Goal: Transaction & Acquisition: Book appointment/travel/reservation

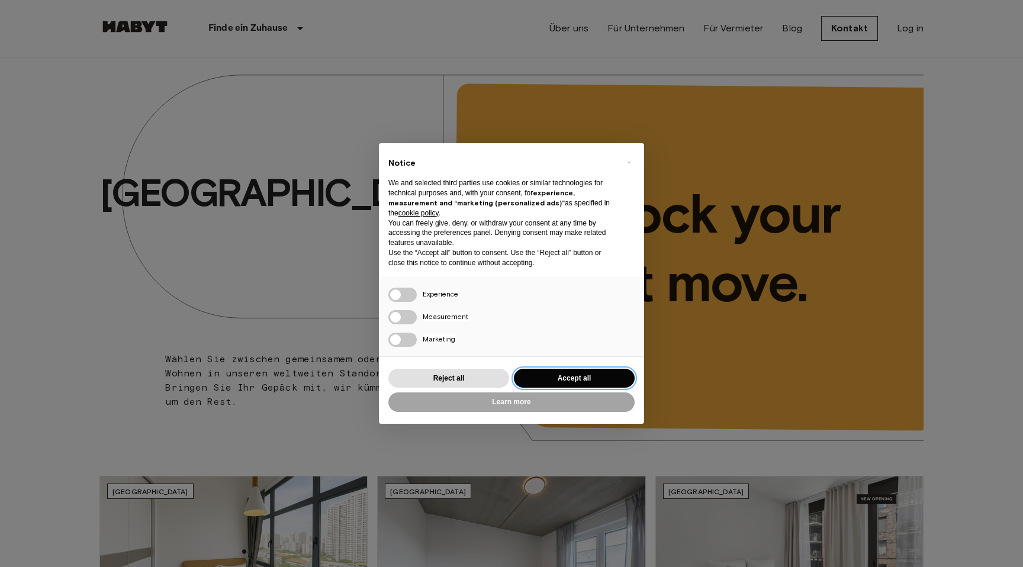
click at [575, 378] on button "Accept all" at bounding box center [574, 379] width 121 height 20
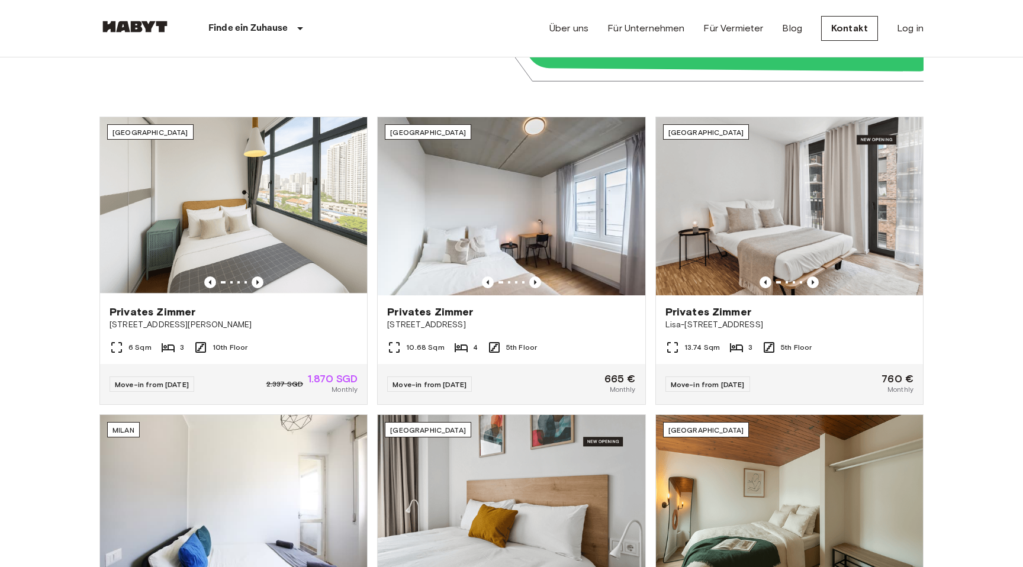
scroll to position [360, 0]
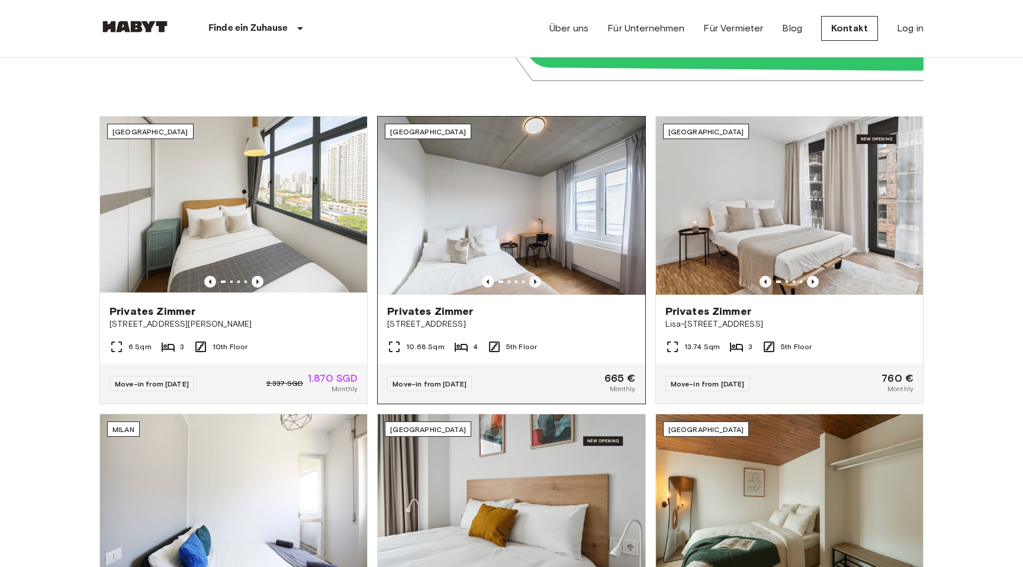
click at [533, 279] on icon "Previous image" at bounding box center [535, 282] width 12 height 12
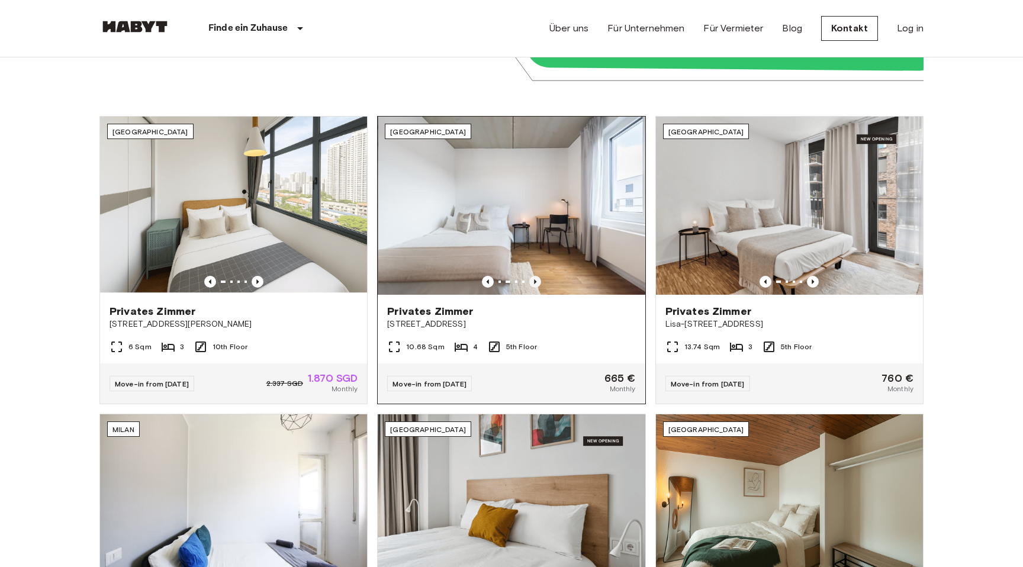
click at [533, 278] on icon "Previous image" at bounding box center [535, 282] width 12 height 12
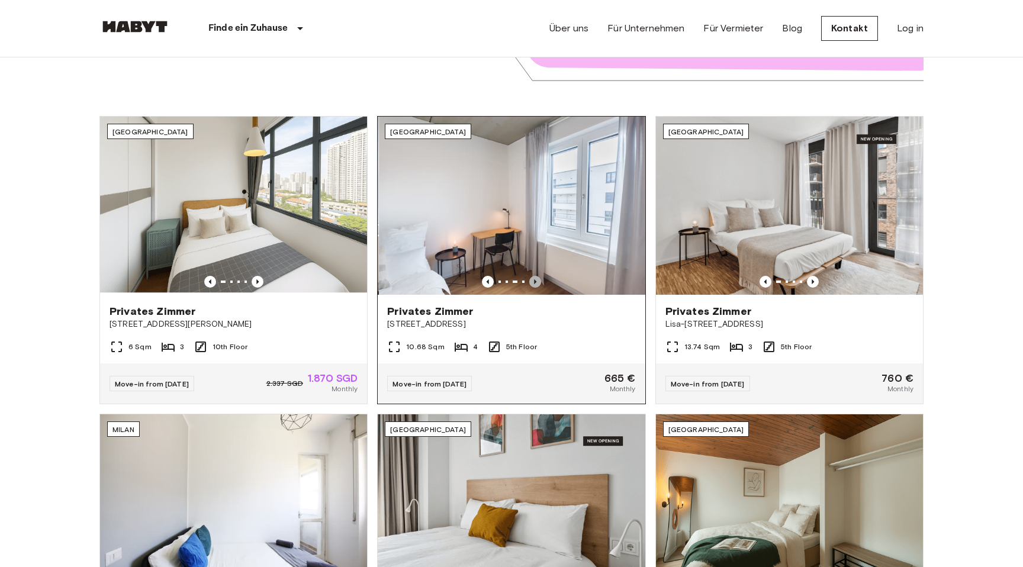
click at [533, 278] on icon "Previous image" at bounding box center [535, 282] width 12 height 12
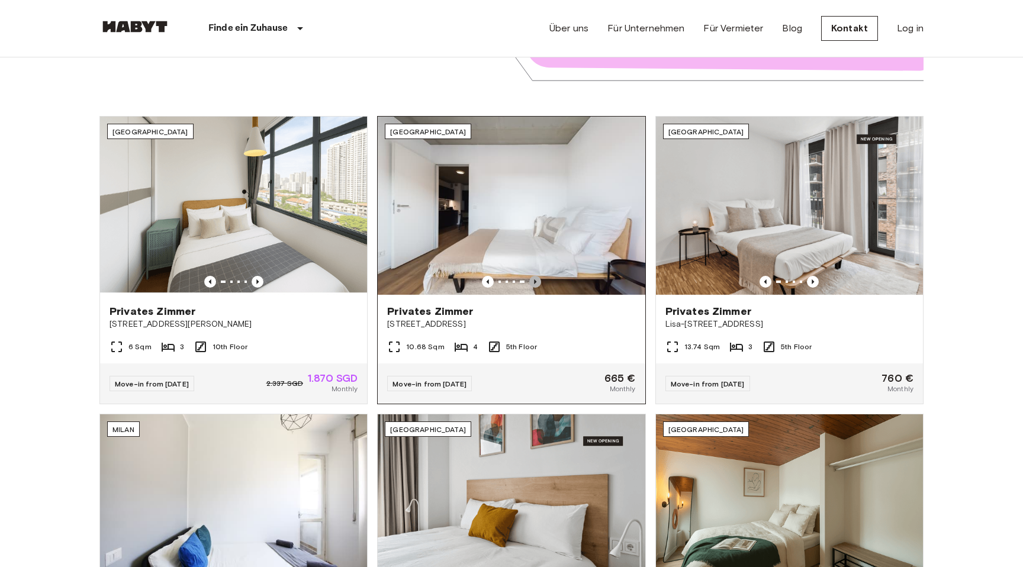
click at [533, 278] on icon "Previous image" at bounding box center [535, 282] width 12 height 12
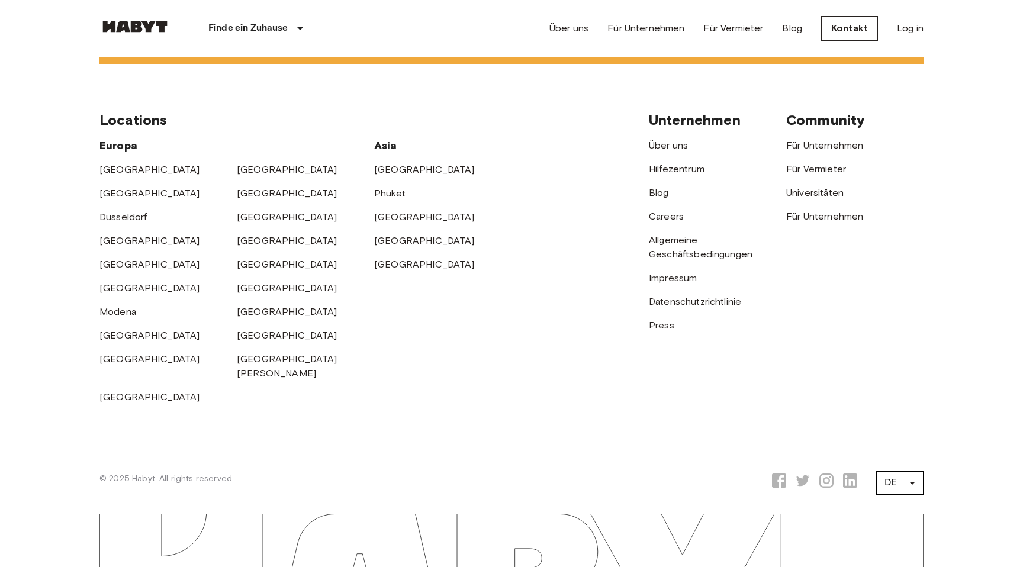
scroll to position [3150, 0]
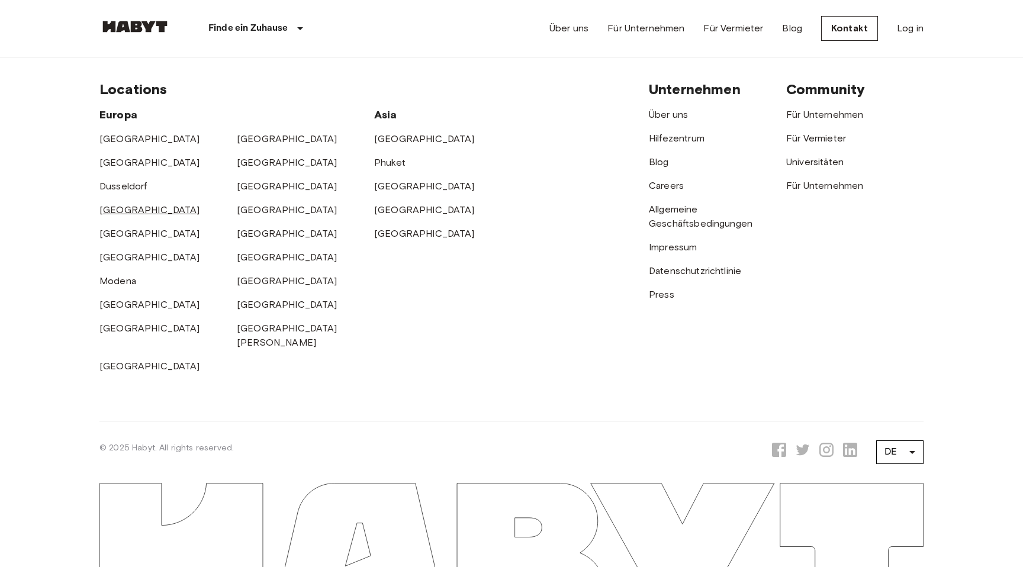
click at [112, 210] on link "[GEOGRAPHIC_DATA]" at bounding box center [149, 209] width 101 height 11
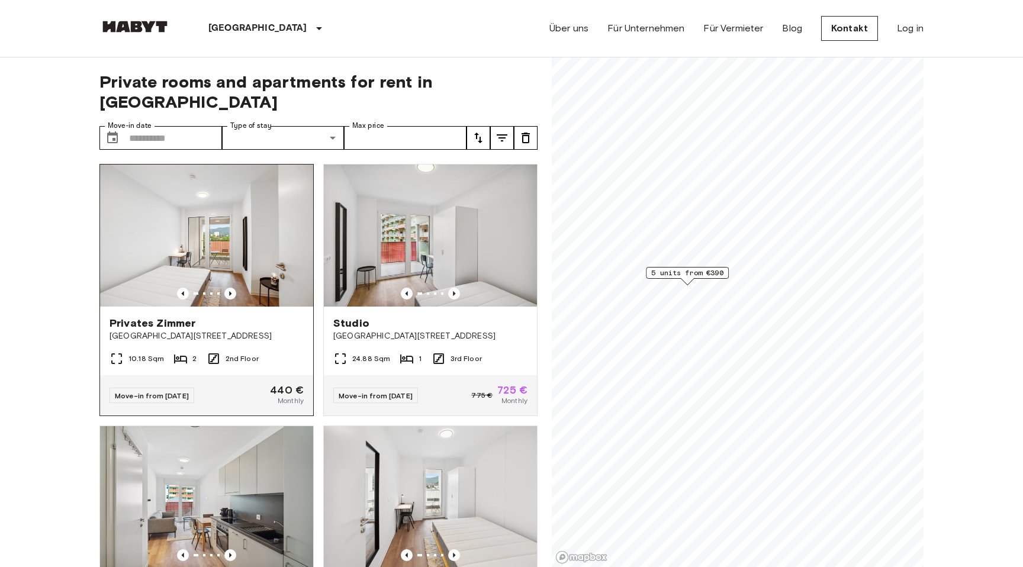
click at [262, 330] on span "[GEOGRAPHIC_DATA][STREET_ADDRESS]" at bounding box center [207, 336] width 194 height 12
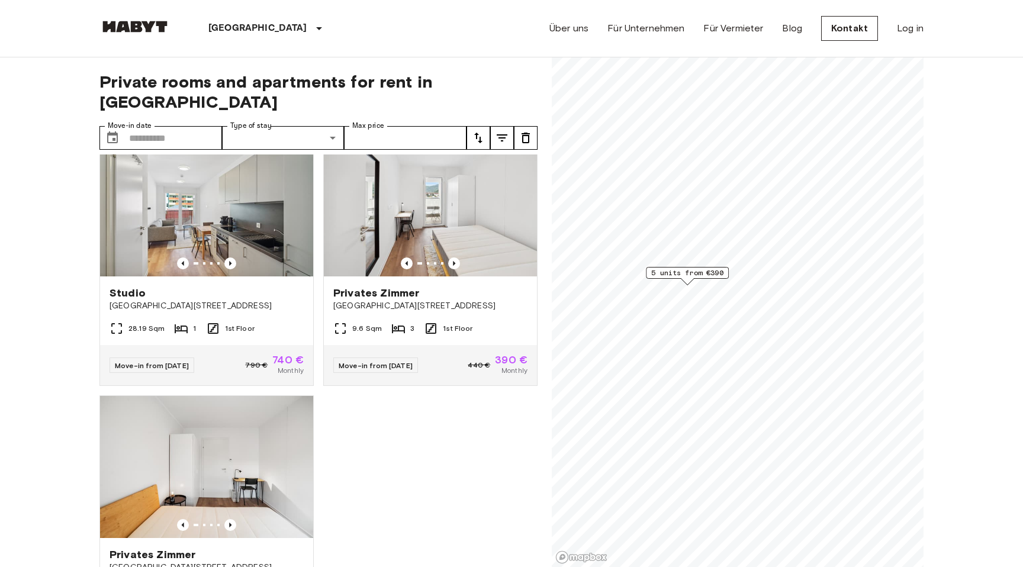
scroll to position [310, 0]
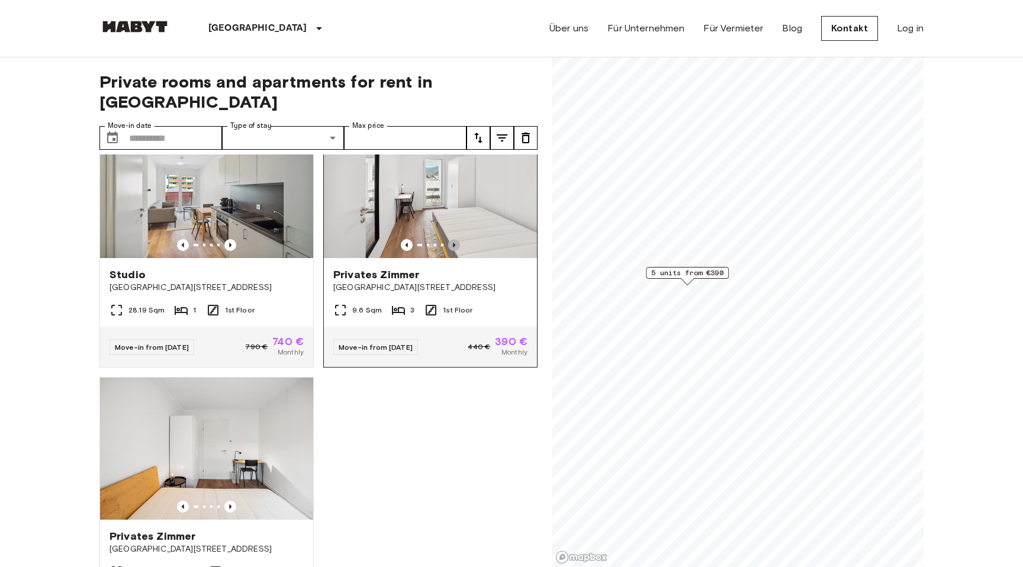
click at [456, 239] on icon "Previous image" at bounding box center [454, 245] width 12 height 12
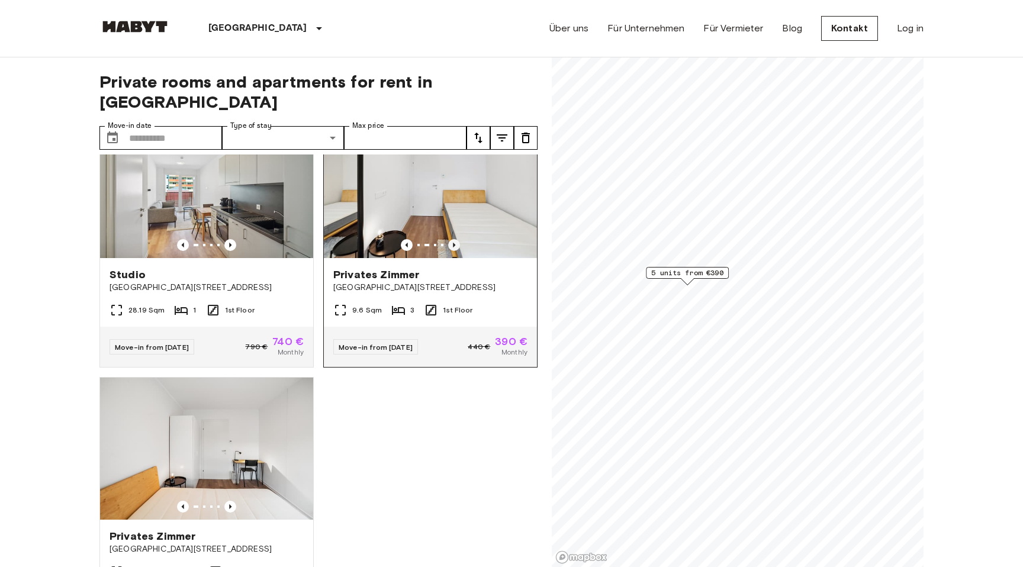
click at [456, 239] on icon "Previous image" at bounding box center [454, 245] width 12 height 12
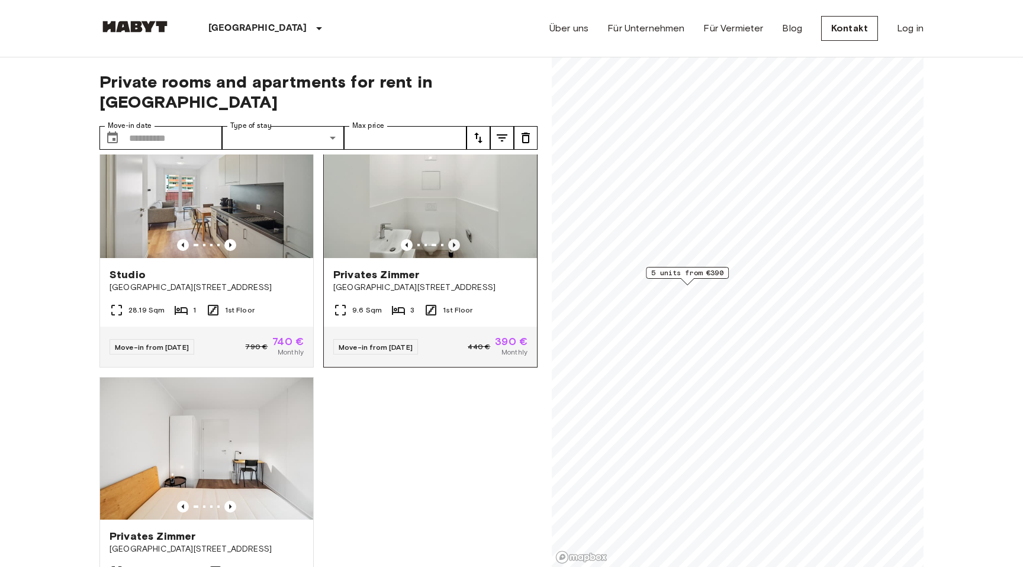
click at [456, 239] on icon "Previous image" at bounding box center [454, 245] width 12 height 12
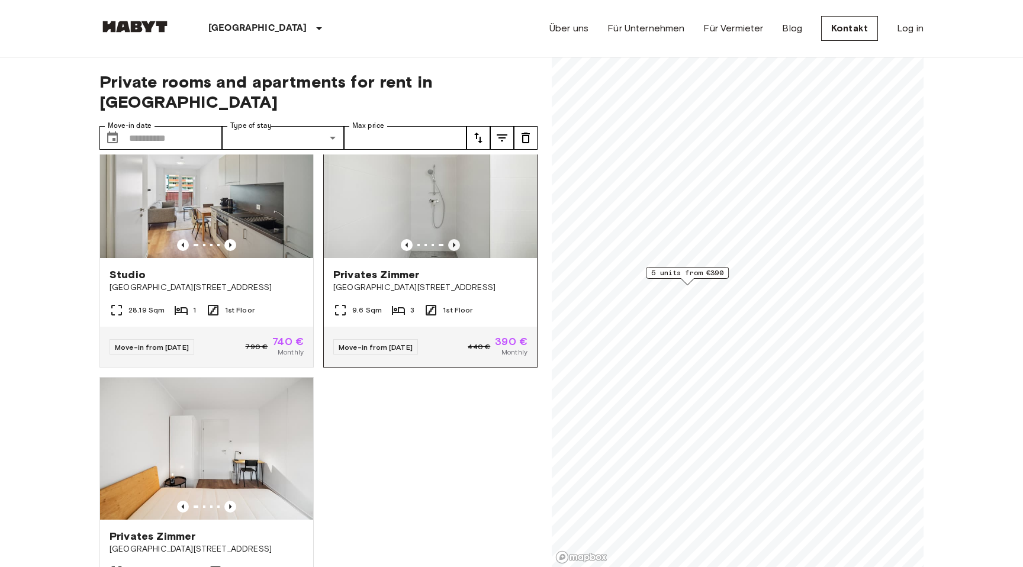
click at [456, 239] on icon "Previous image" at bounding box center [454, 245] width 12 height 12
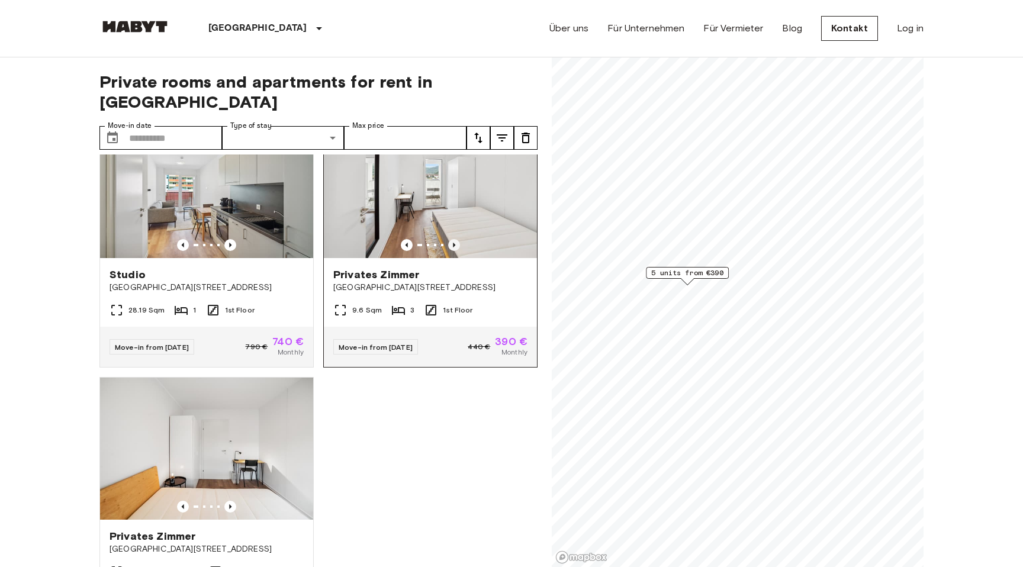
click at [456, 239] on icon "Previous image" at bounding box center [454, 245] width 12 height 12
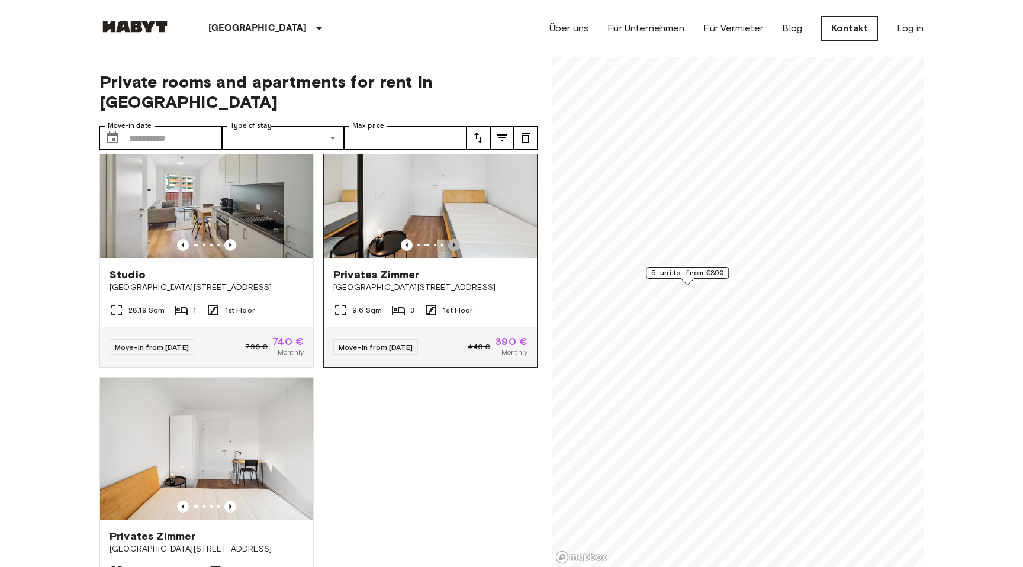
click at [456, 239] on icon "Previous image" at bounding box center [454, 245] width 12 height 12
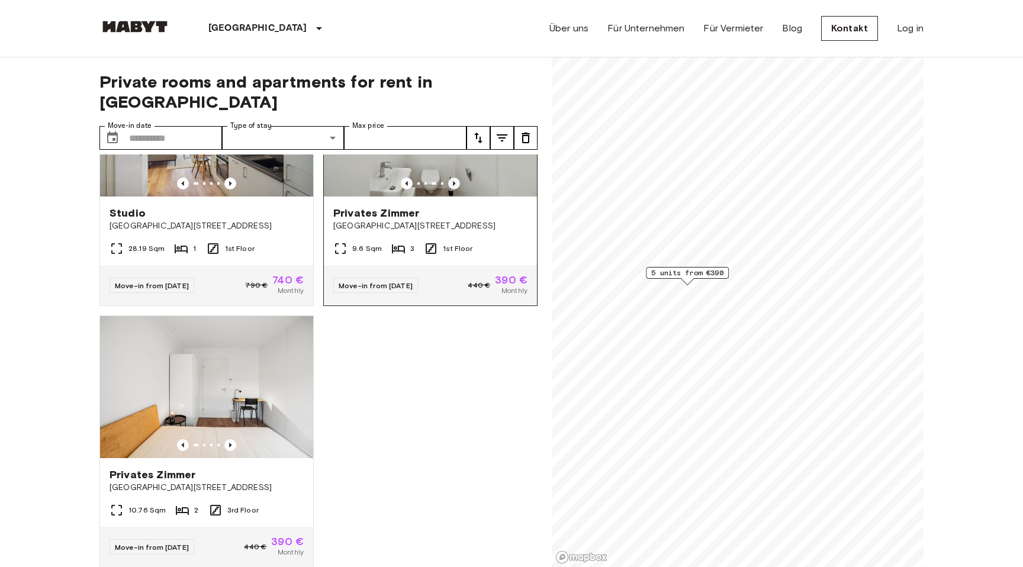
scroll to position [375, 0]
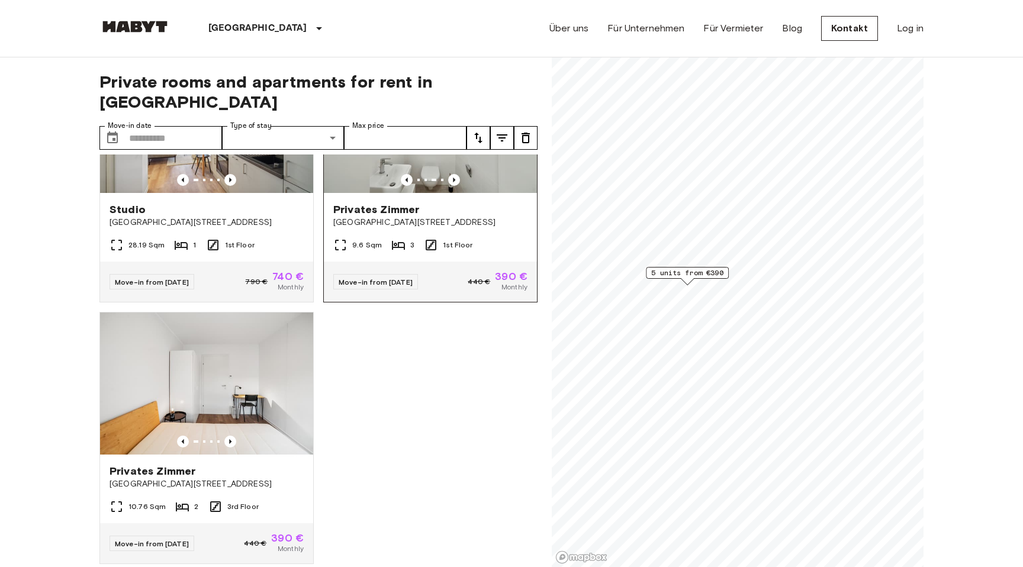
click at [475, 238] on div "9.6 Sqm 3 1st Floor" at bounding box center [430, 250] width 213 height 24
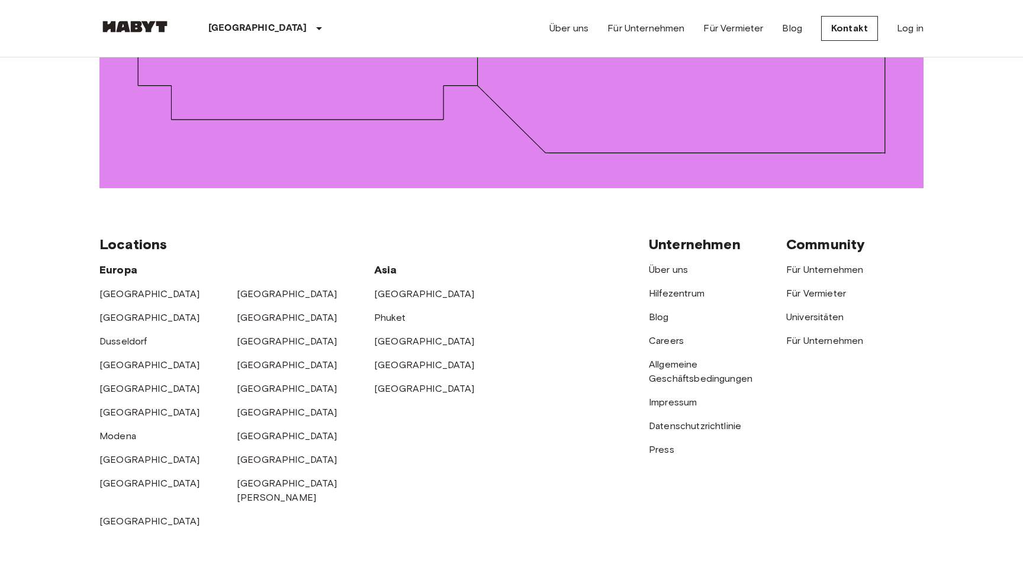
scroll to position [1872, 0]
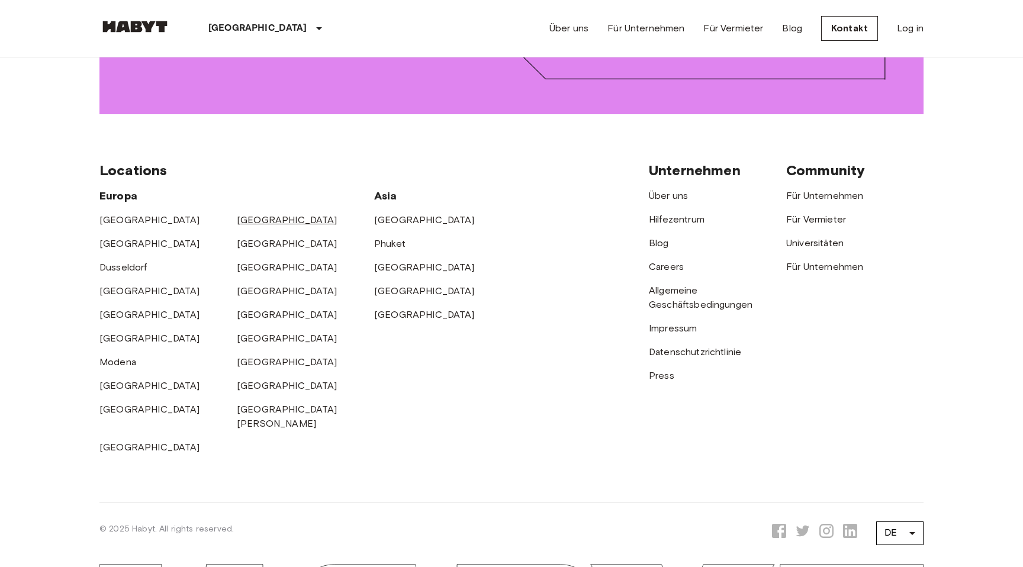
click at [248, 214] on link "[GEOGRAPHIC_DATA]" at bounding box center [287, 219] width 101 height 11
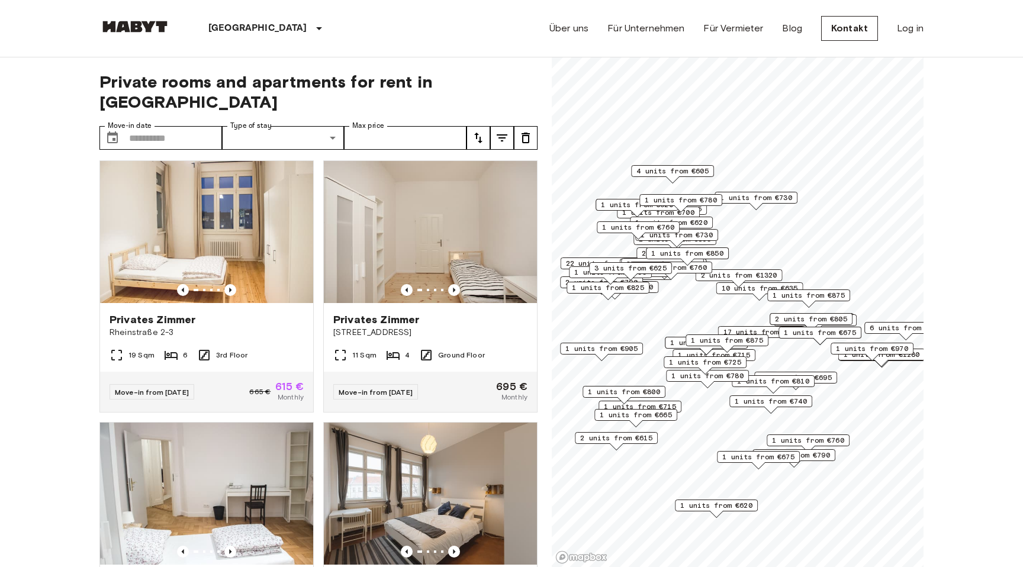
scroll to position [791, 0]
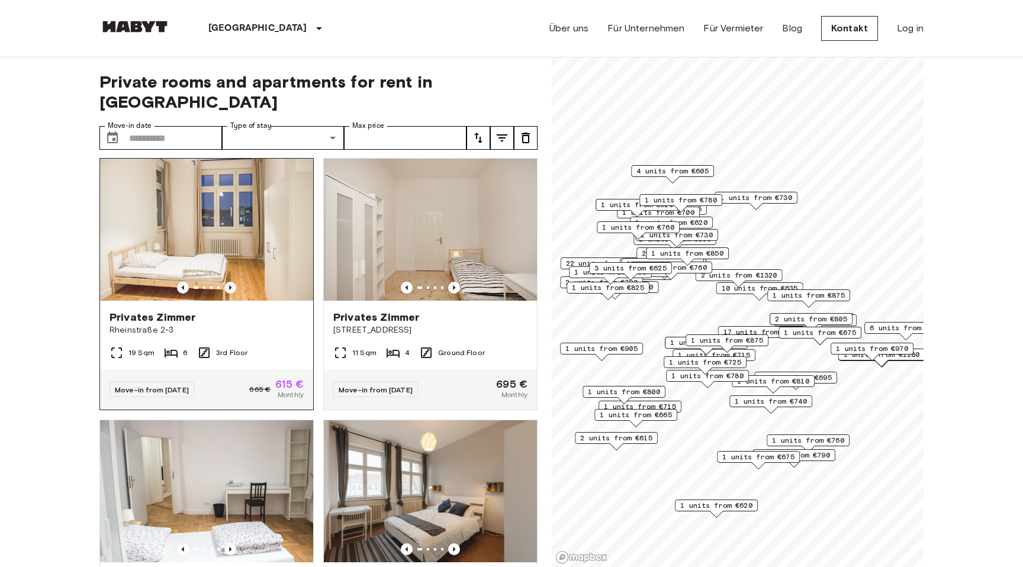
click at [231, 282] on icon "Previous image" at bounding box center [230, 288] width 12 height 12
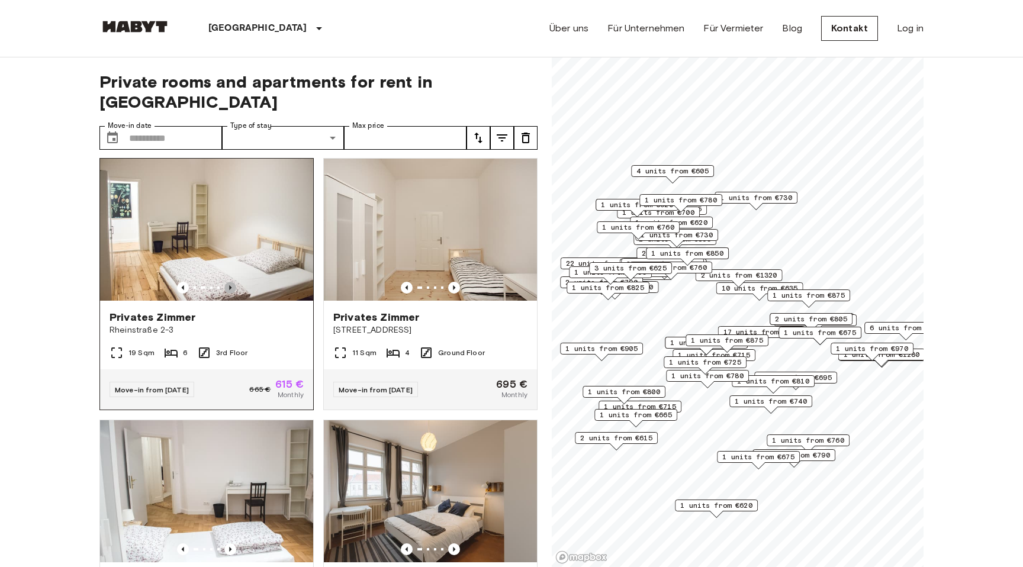
click at [231, 282] on icon "Previous image" at bounding box center [230, 288] width 12 height 12
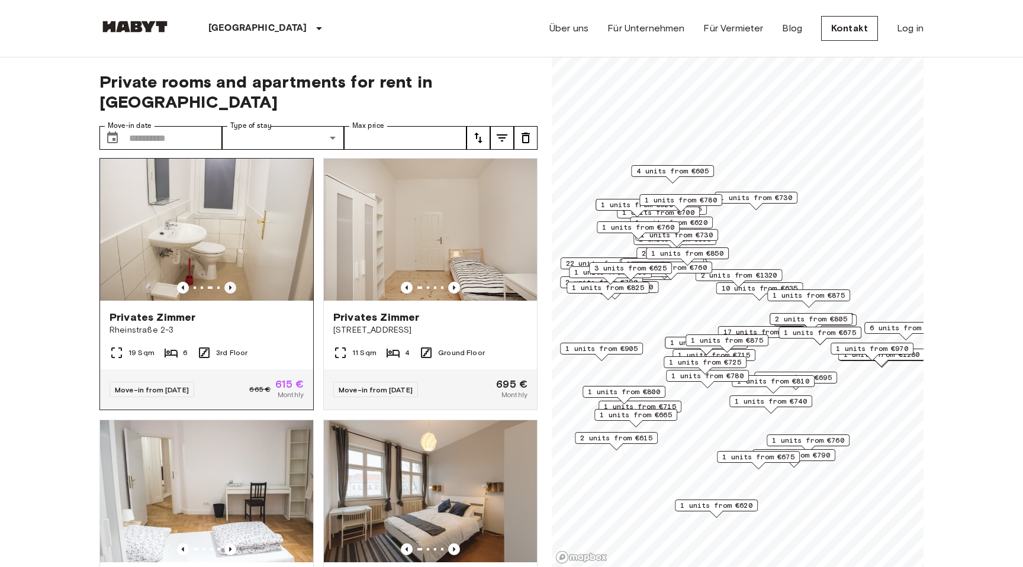
click at [231, 282] on icon "Previous image" at bounding box center [230, 288] width 12 height 12
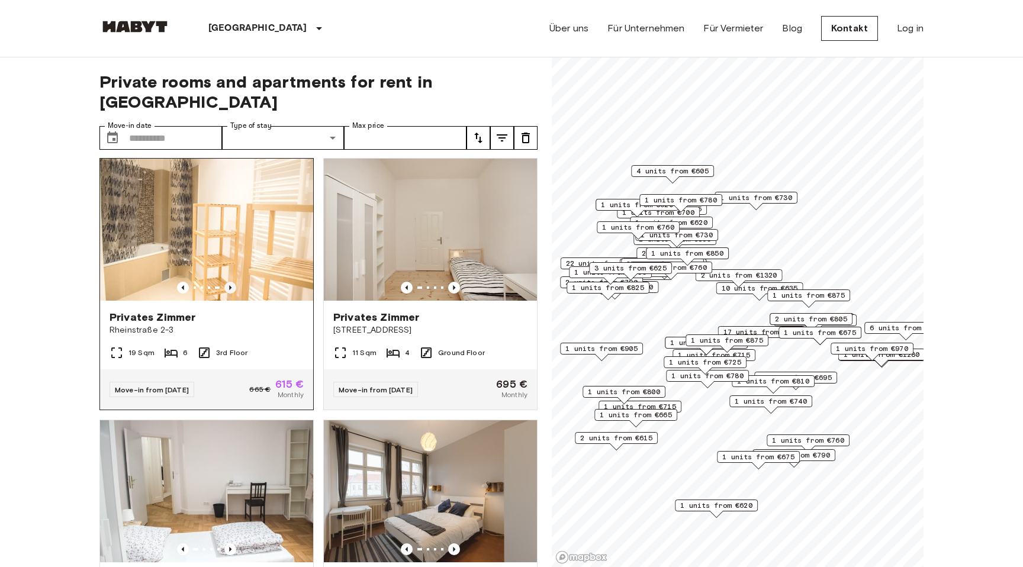
click at [231, 282] on icon "Previous image" at bounding box center [230, 288] width 12 height 12
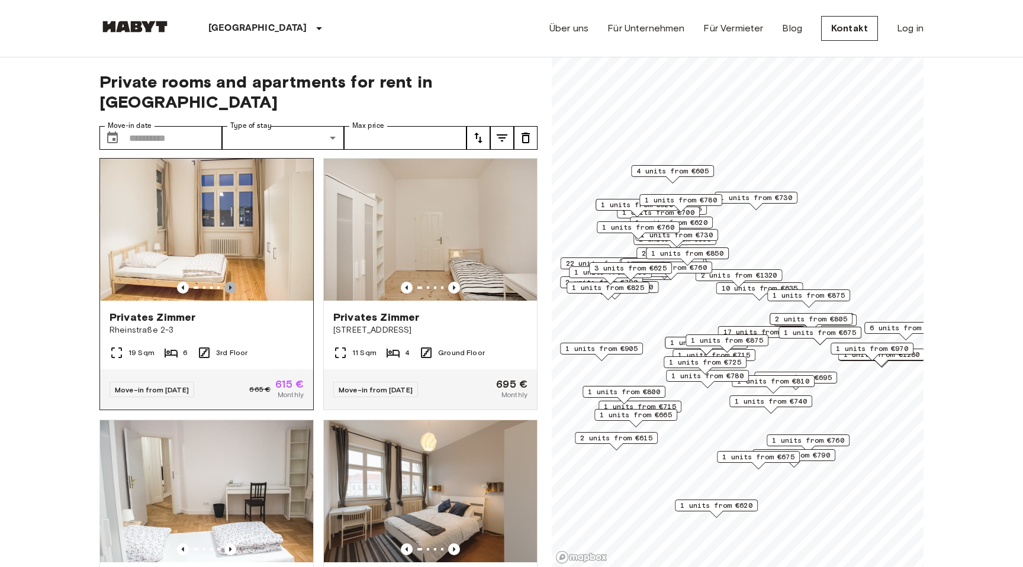
click at [231, 282] on icon "Previous image" at bounding box center [230, 288] width 12 height 12
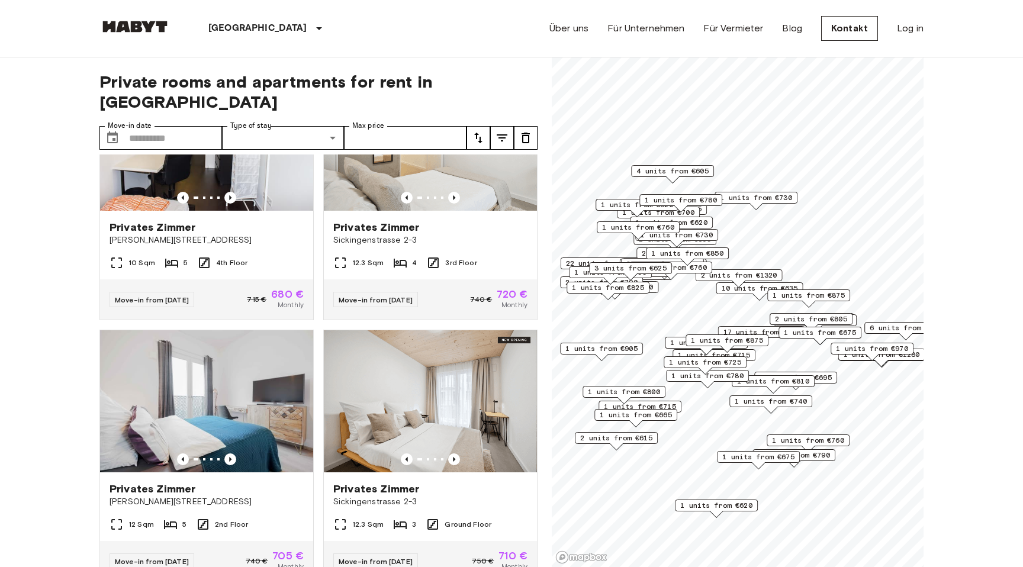
scroll to position [1405, 0]
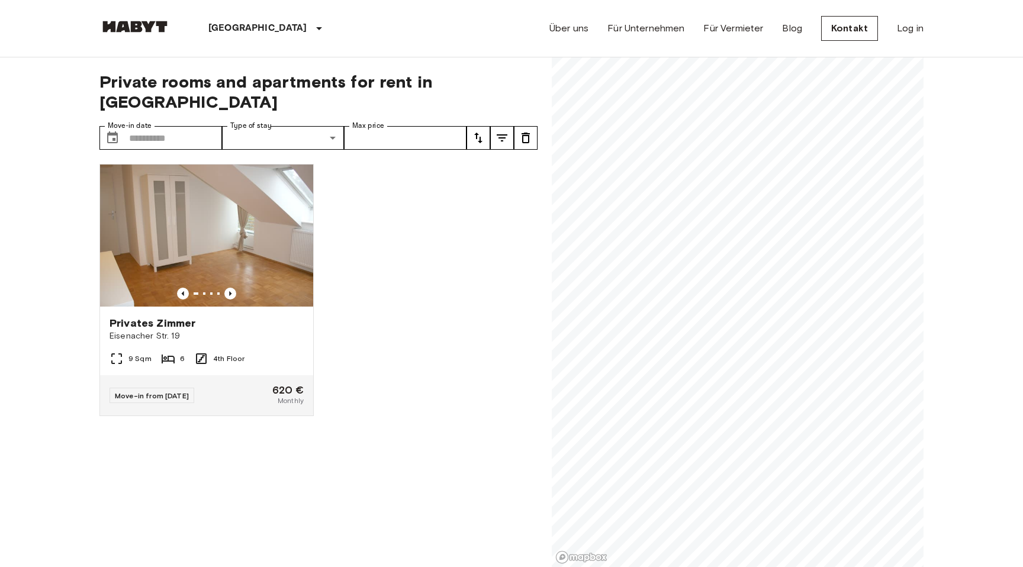
click at [392, 160] on div "Private rooms and apartments for rent in Berlin Move-in date ​ Move-in date Typ…" at bounding box center [511, 312] width 824 height 510
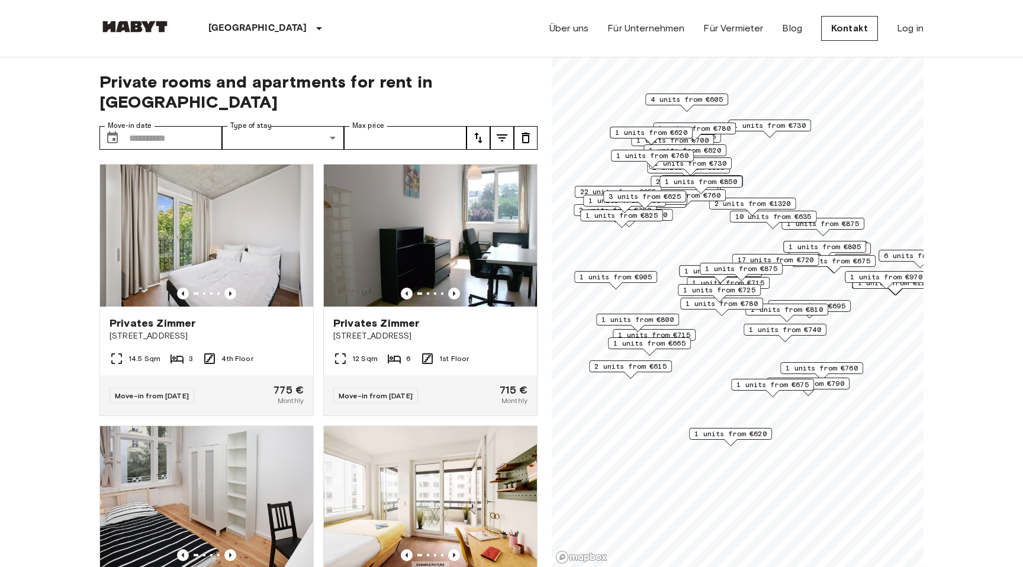
click at [680, 95] on span "4 units from €605" at bounding box center [687, 99] width 72 height 11
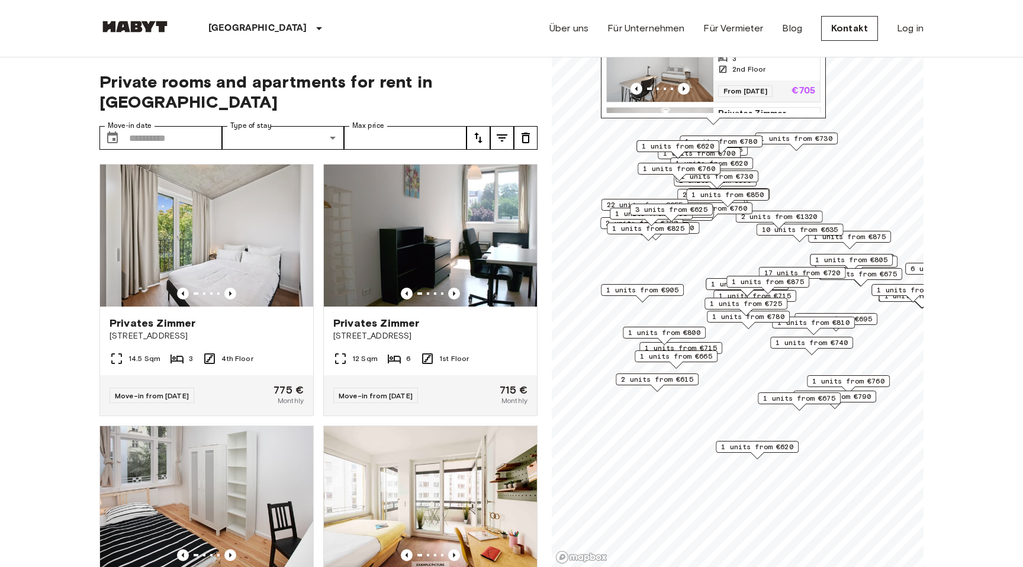
click at [784, 451] on span "1 units from €620" at bounding box center [757, 447] width 72 height 11
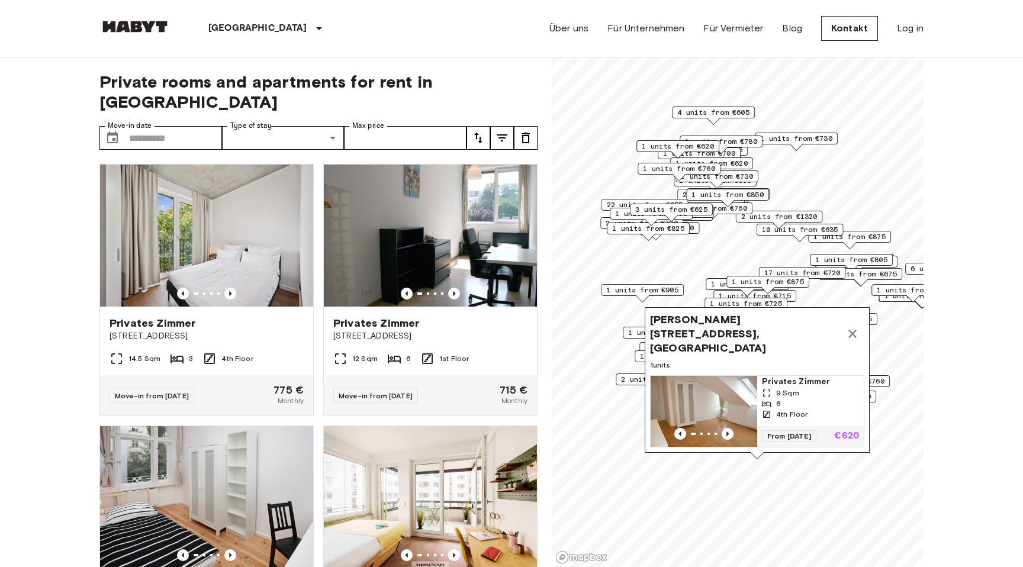
click at [712, 337] on span "Eisenacher Straße 19, 12109 Berlin, GER" at bounding box center [745, 334] width 191 height 43
click at [803, 336] on span "Eisenacher Straße 19, 12109 Berlin, GER" at bounding box center [745, 334] width 191 height 43
click at [839, 443] on div "From 04 Dec 25 €620" at bounding box center [810, 436] width 107 height 21
click at [159, 26] on img at bounding box center [134, 27] width 71 height 12
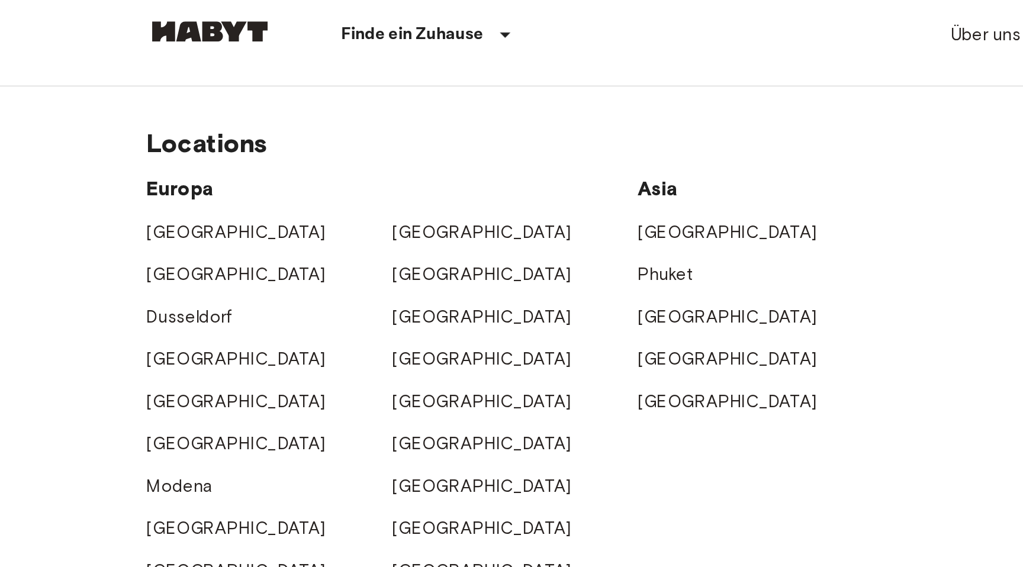
scroll to position [3111, 0]
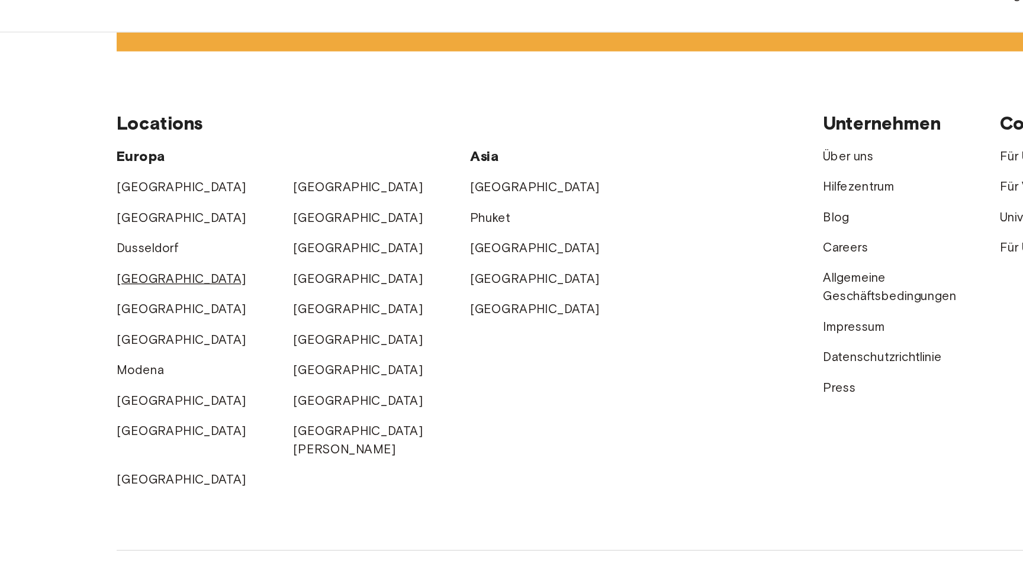
click at [112, 253] on link "[GEOGRAPHIC_DATA]" at bounding box center [149, 248] width 101 height 11
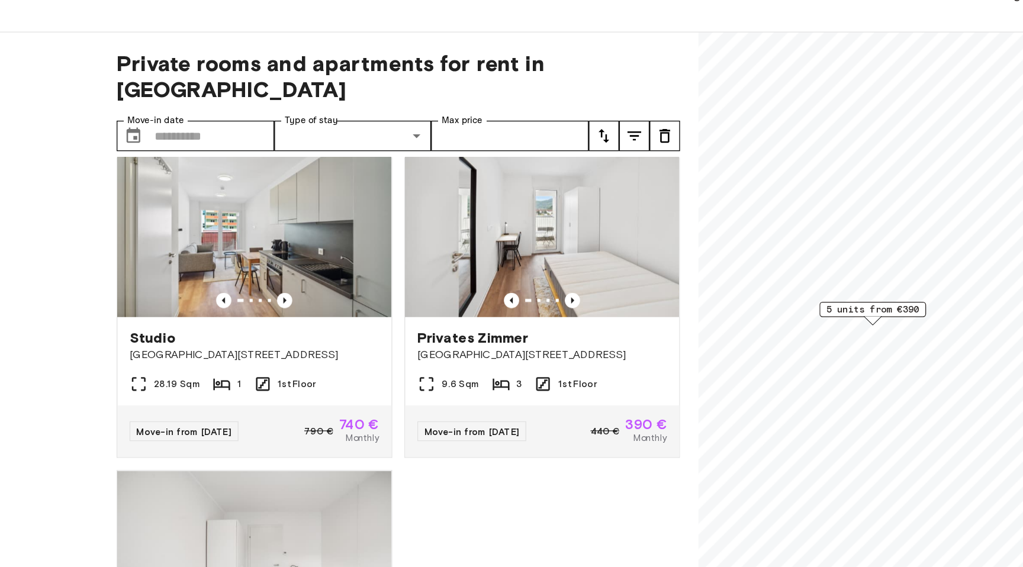
scroll to position [289, 0]
click at [472, 198] on img at bounding box center [430, 208] width 213 height 142
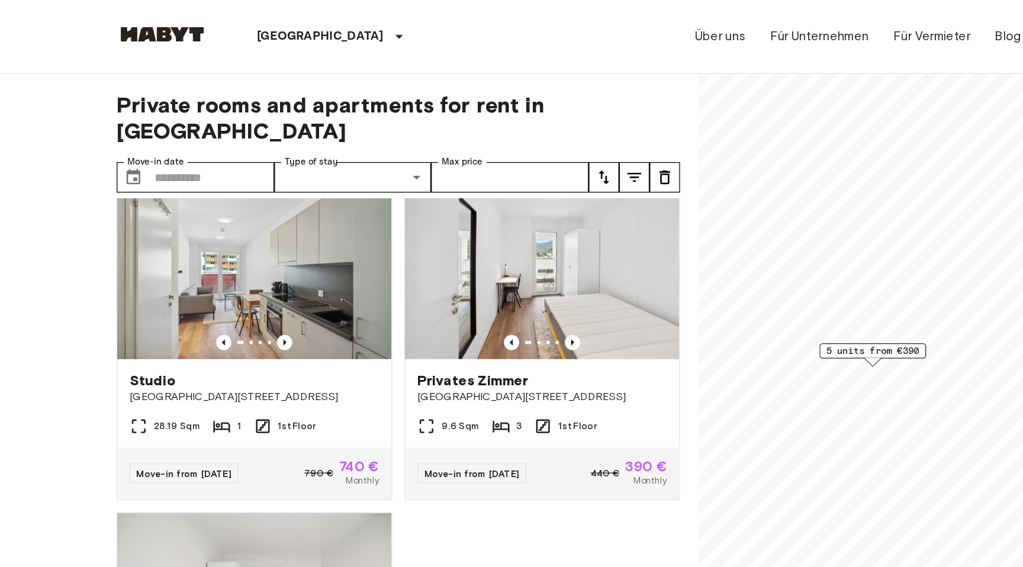
click at [139, 31] on img at bounding box center [134, 27] width 71 height 12
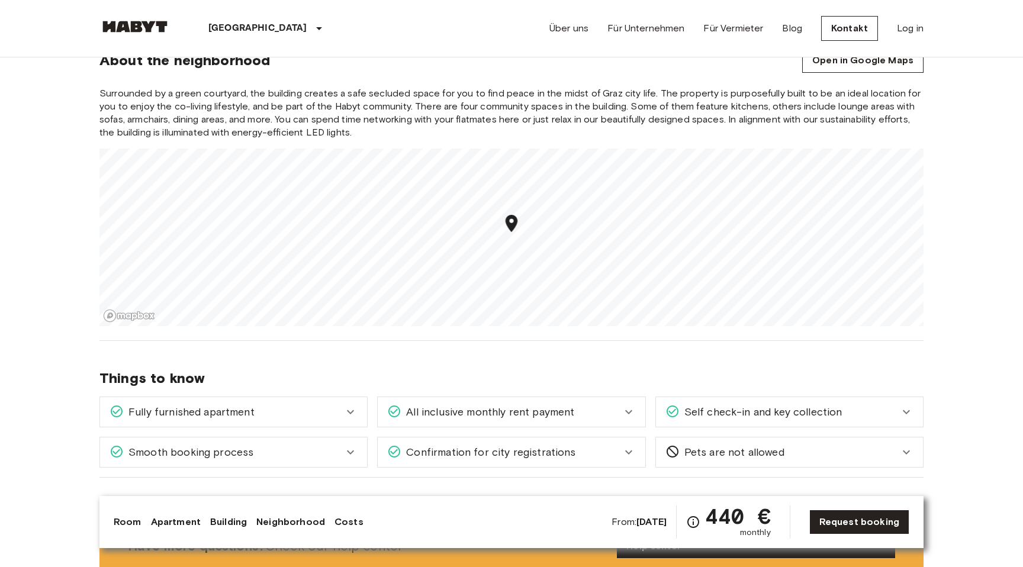
scroll to position [1412, 0]
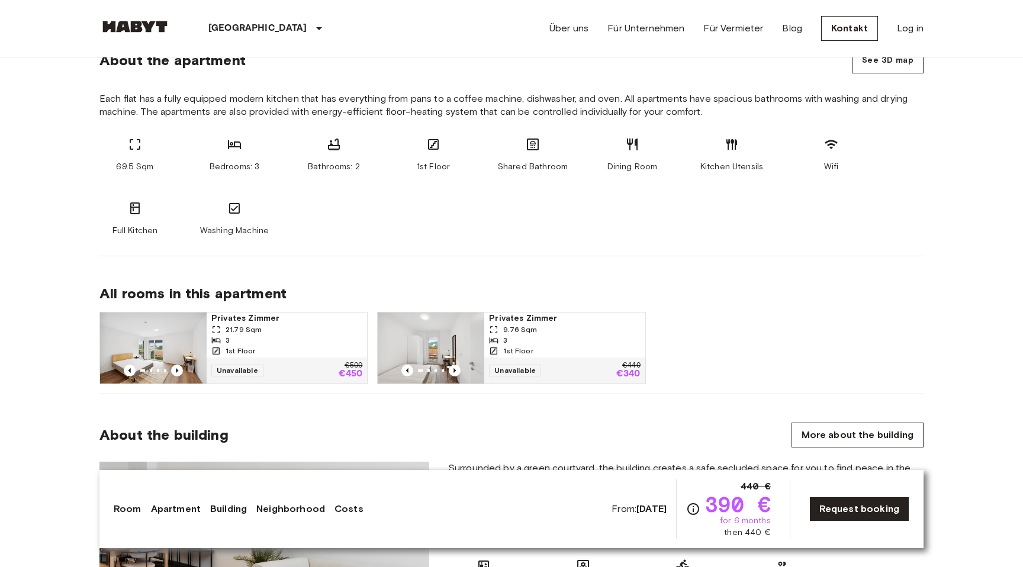
scroll to position [618, 0]
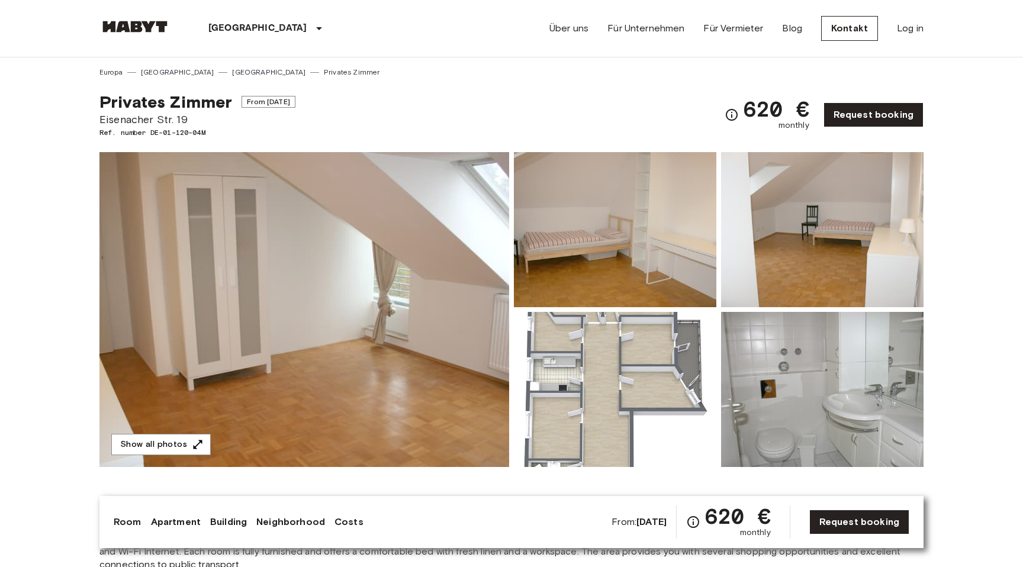
click at [603, 360] on img at bounding box center [615, 389] width 202 height 155
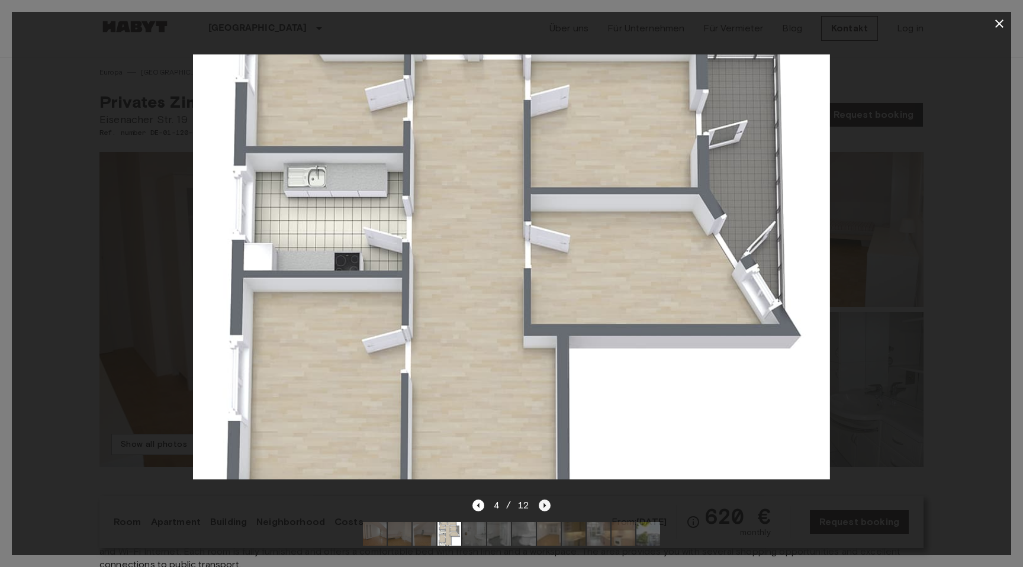
click at [546, 504] on icon "Next image" at bounding box center [545, 506] width 12 height 12
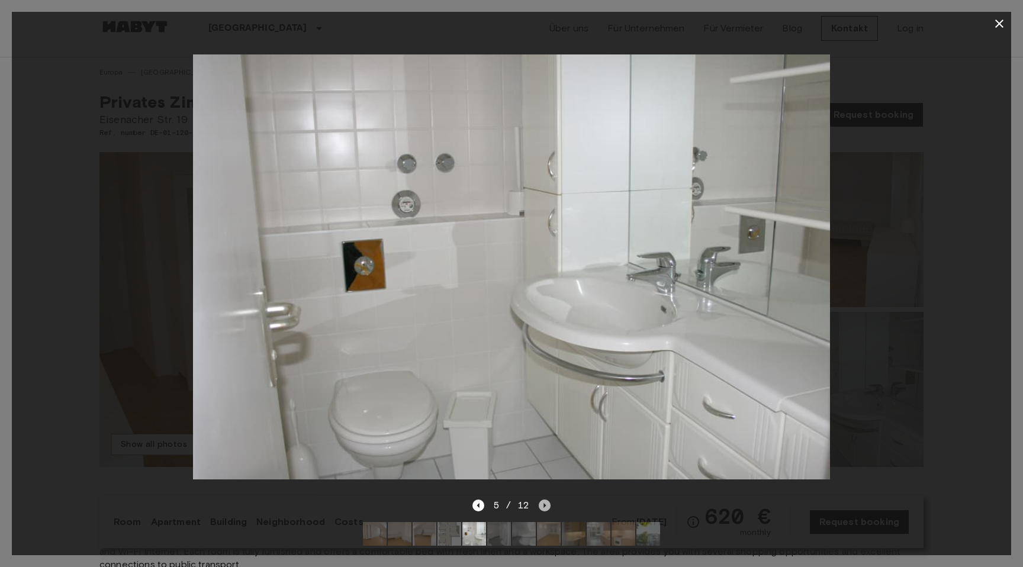
click at [546, 504] on icon "Next image" at bounding box center [545, 506] width 12 height 12
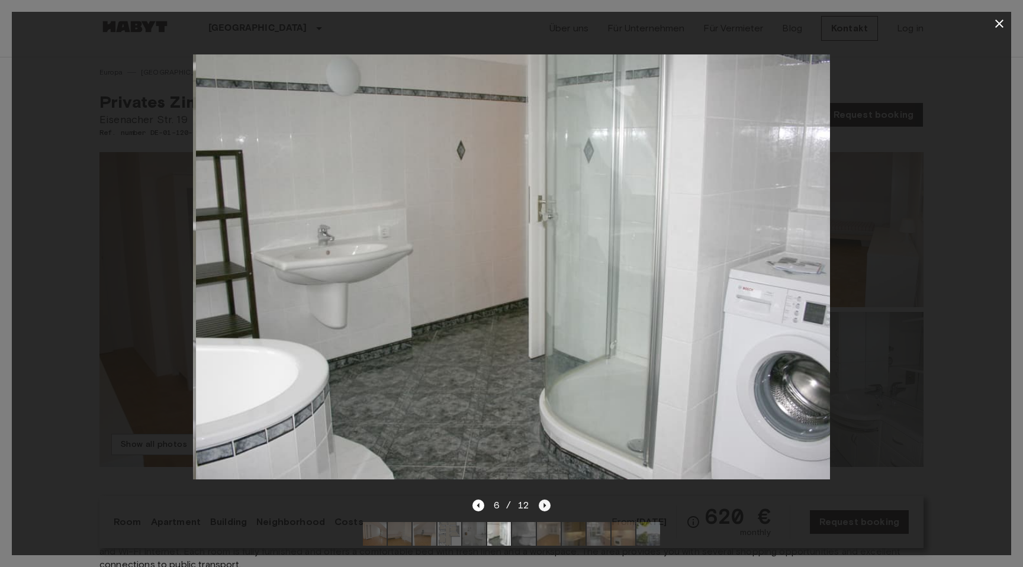
click at [546, 504] on icon "Next image" at bounding box center [545, 506] width 12 height 12
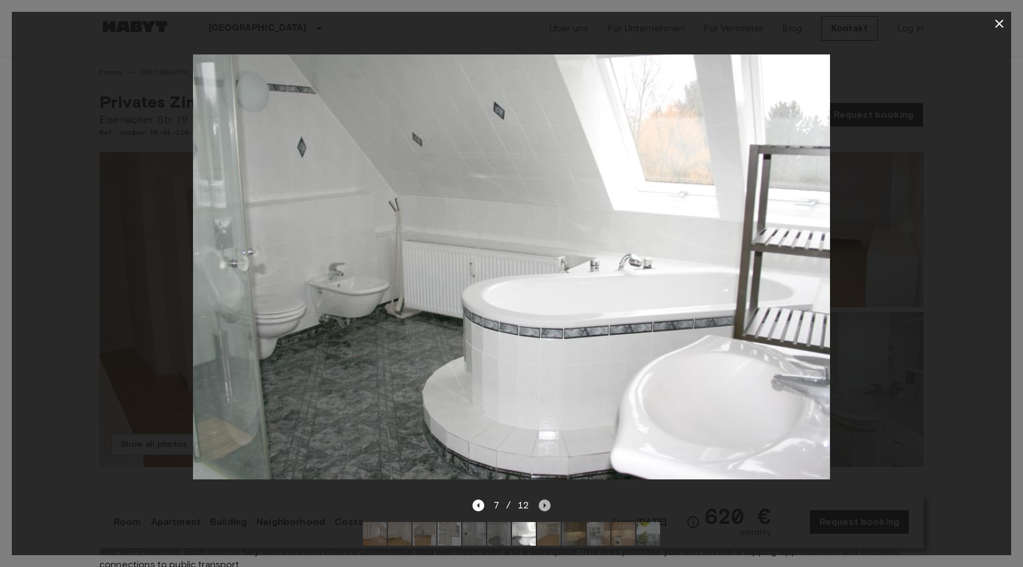
click at [546, 504] on icon "Next image" at bounding box center [545, 506] width 12 height 12
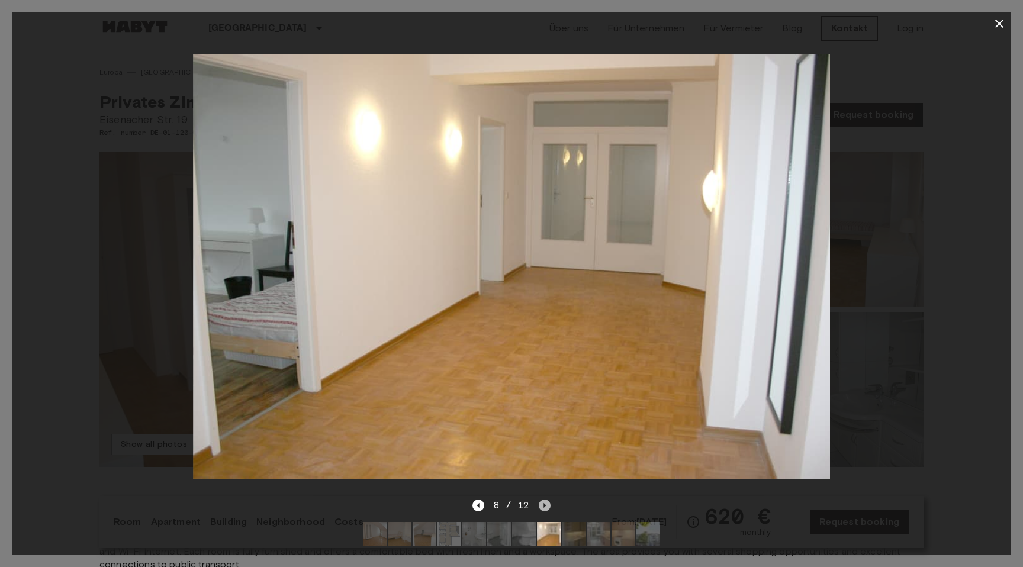
click at [546, 504] on icon "Next image" at bounding box center [545, 506] width 12 height 12
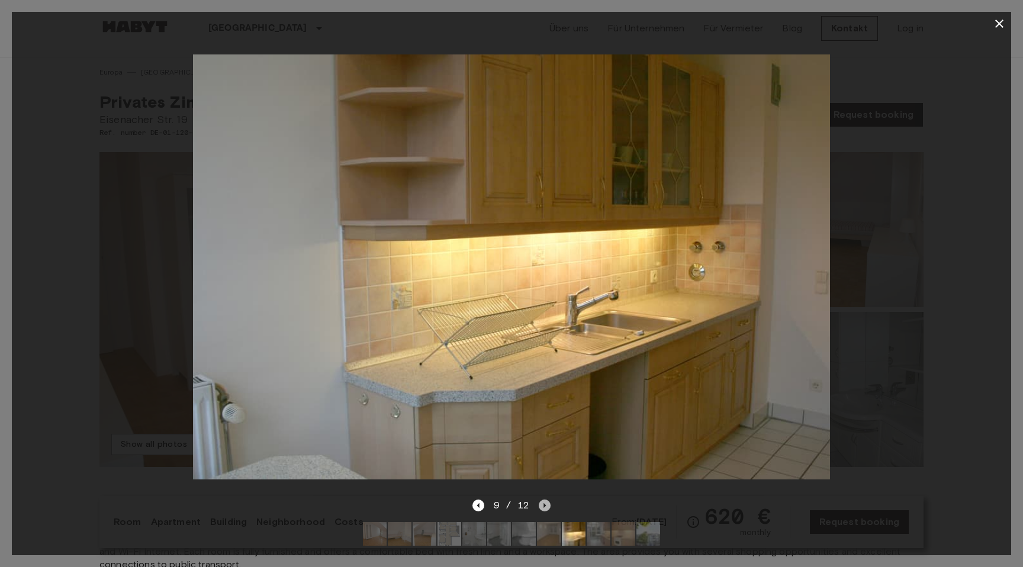
click at [546, 504] on icon "Next image" at bounding box center [545, 506] width 12 height 12
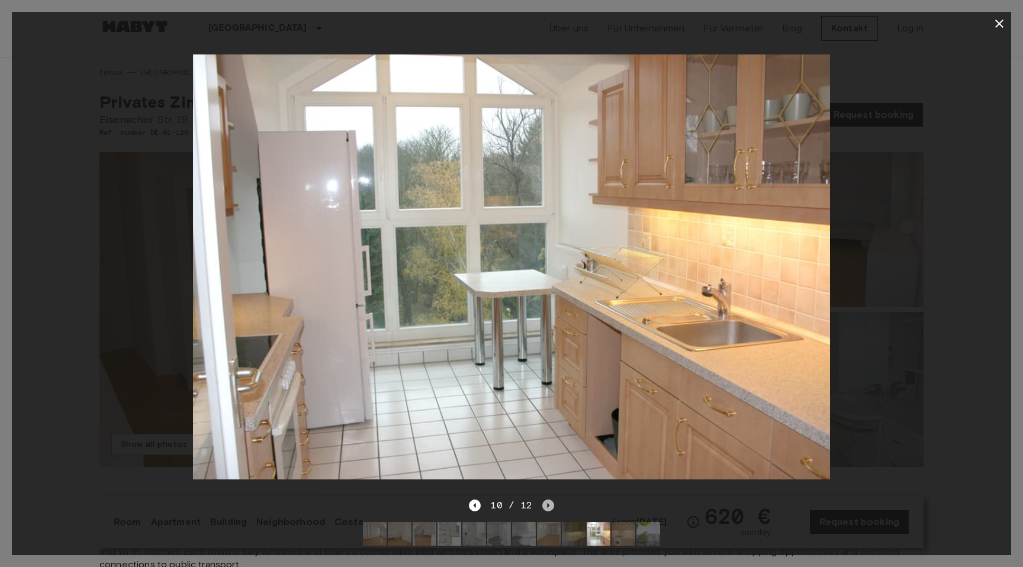
click at [547, 504] on icon "Next image" at bounding box center [548, 505] width 2 height 5
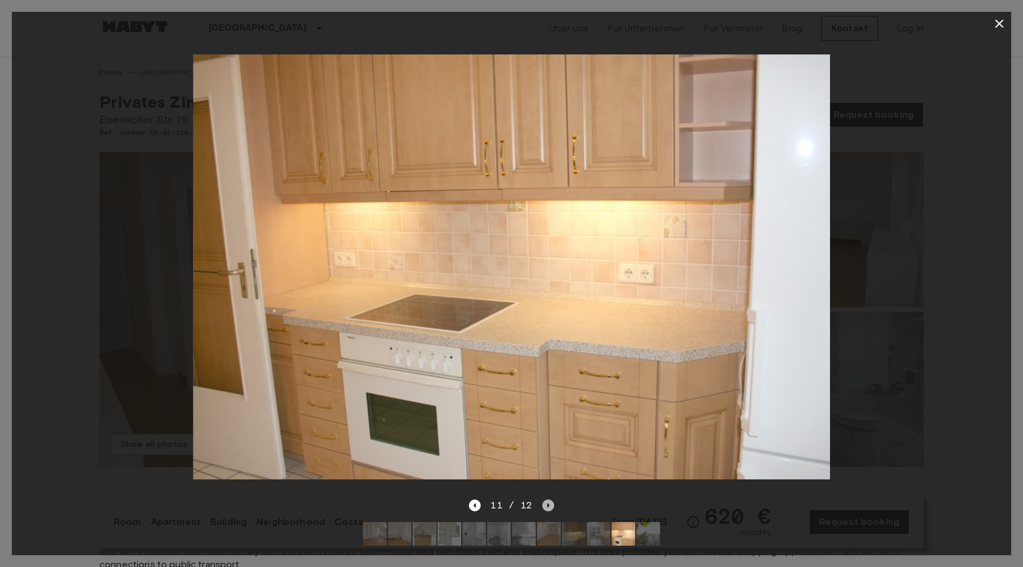
click at [547, 504] on icon "Next image" at bounding box center [548, 505] width 2 height 5
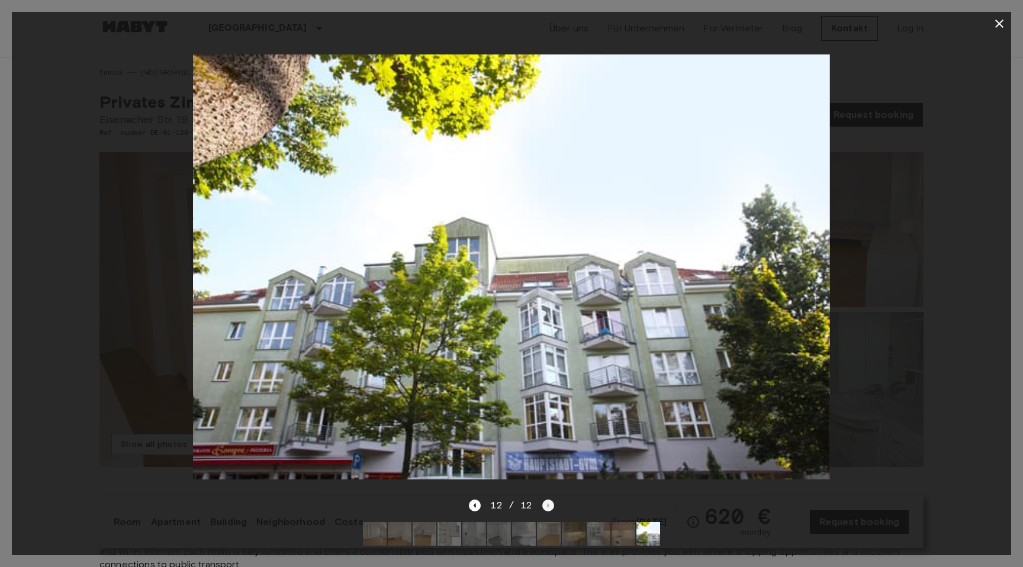
click at [546, 504] on div "12 / 12" at bounding box center [511, 505] width 85 height 14
click at [1004, 21] on icon "button" at bounding box center [999, 24] width 14 height 14
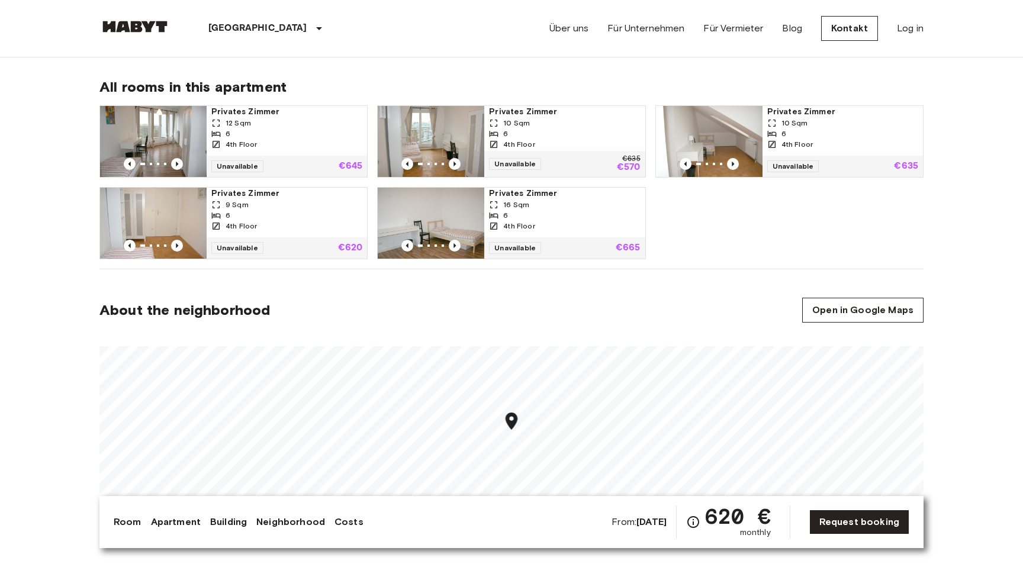
scroll to position [698, 0]
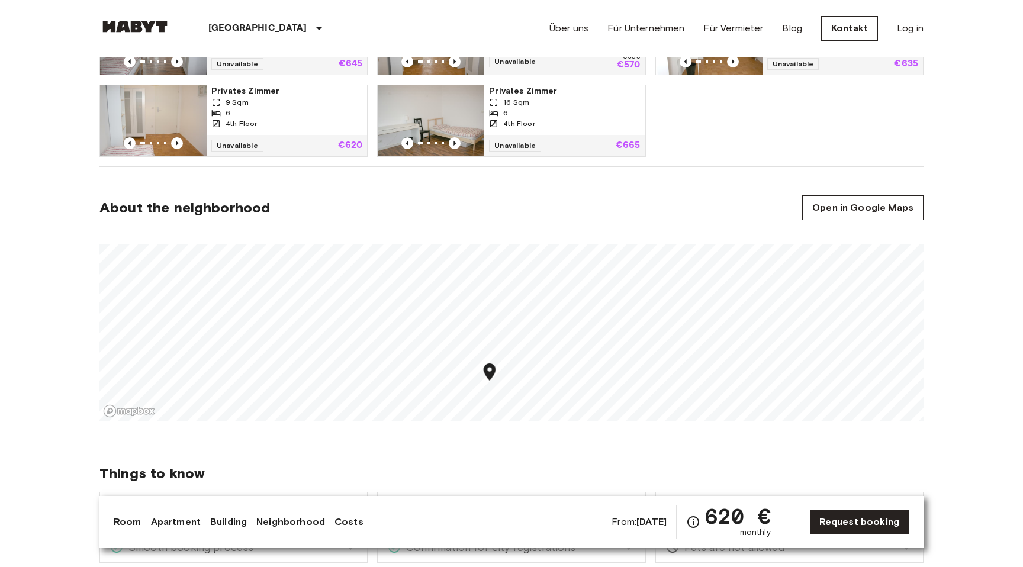
click at [385, 425] on section "About the neighborhood Open in Google Maps" at bounding box center [511, 301] width 824 height 269
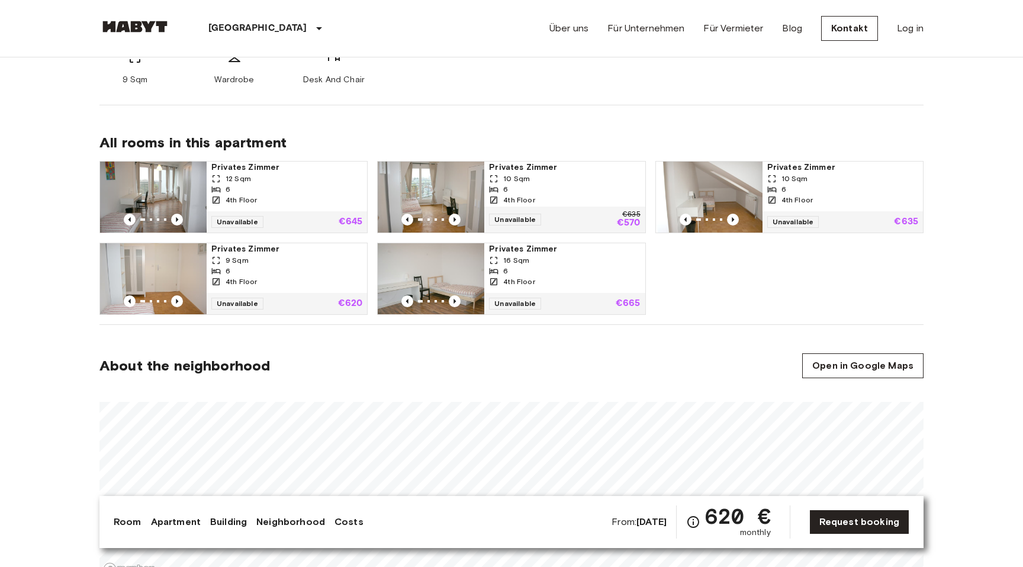
scroll to position [536, 0]
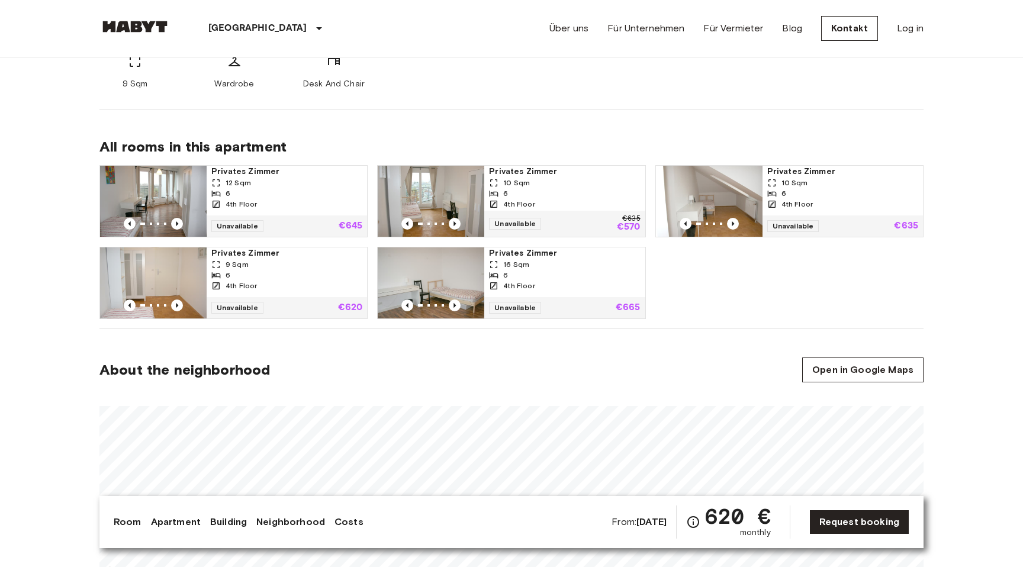
click at [658, 516] on b "Dec 4 2025" at bounding box center [651, 521] width 30 height 11
click at [656, 519] on b "Dec 4 2025" at bounding box center [651, 521] width 30 height 11
click at [759, 530] on span "monthly" at bounding box center [755, 533] width 31 height 12
click at [699, 522] on icon "Check cost overview for full price breakdown. Please note that discounts apply …" at bounding box center [693, 522] width 14 height 14
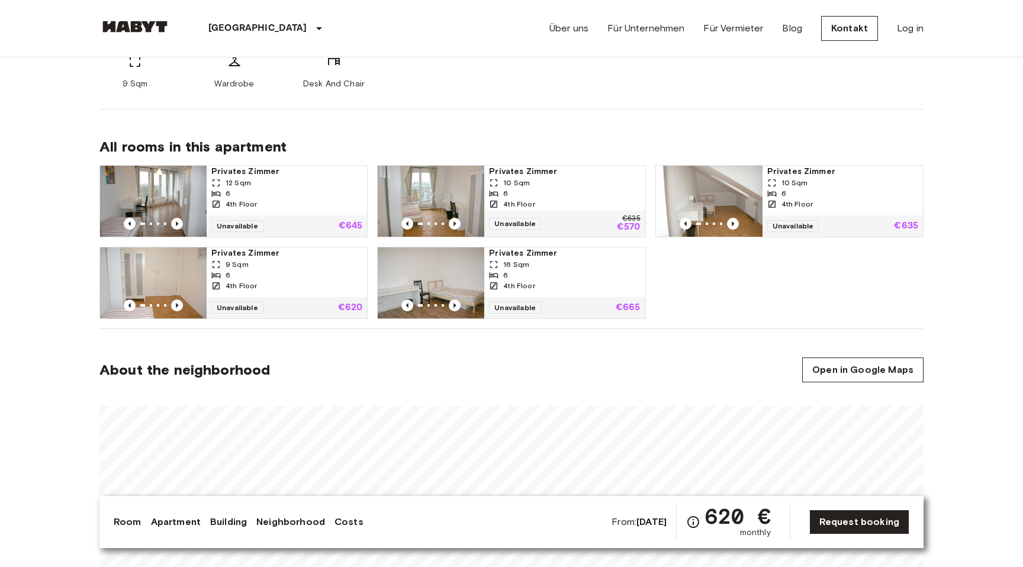
click at [717, 530] on div "620 € monthly" at bounding box center [738, 522] width 66 height 33
click at [827, 517] on link "Request booking" at bounding box center [859, 522] width 100 height 25
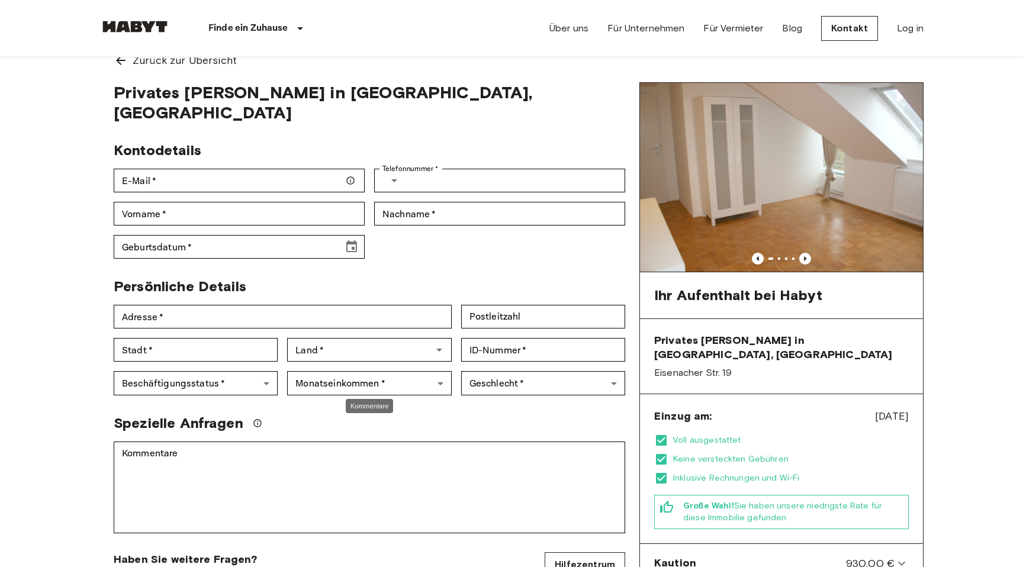
scroll to position [17, 0]
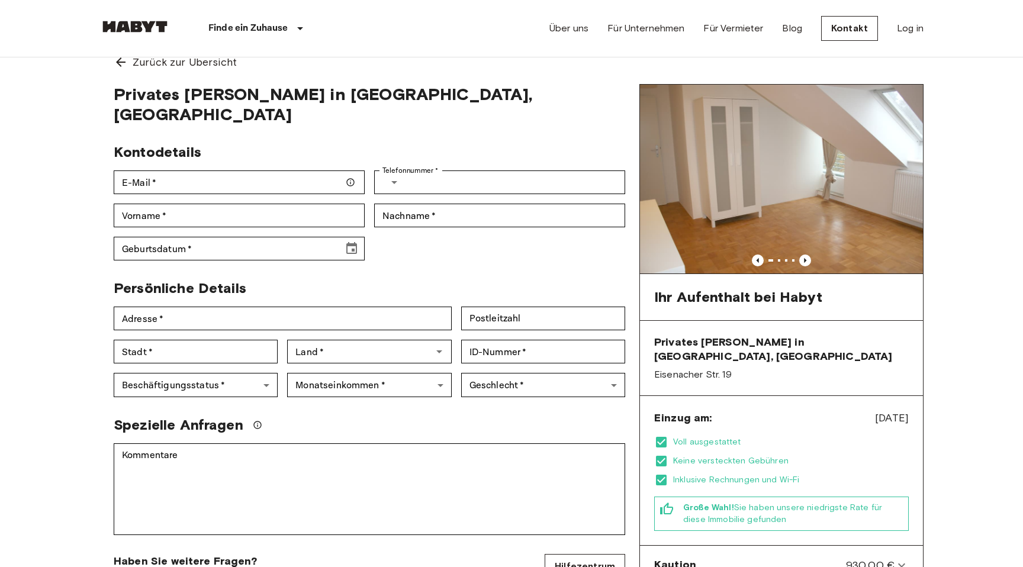
click at [876, 410] on span "Dec 4, 2025" at bounding box center [892, 417] width 34 height 15
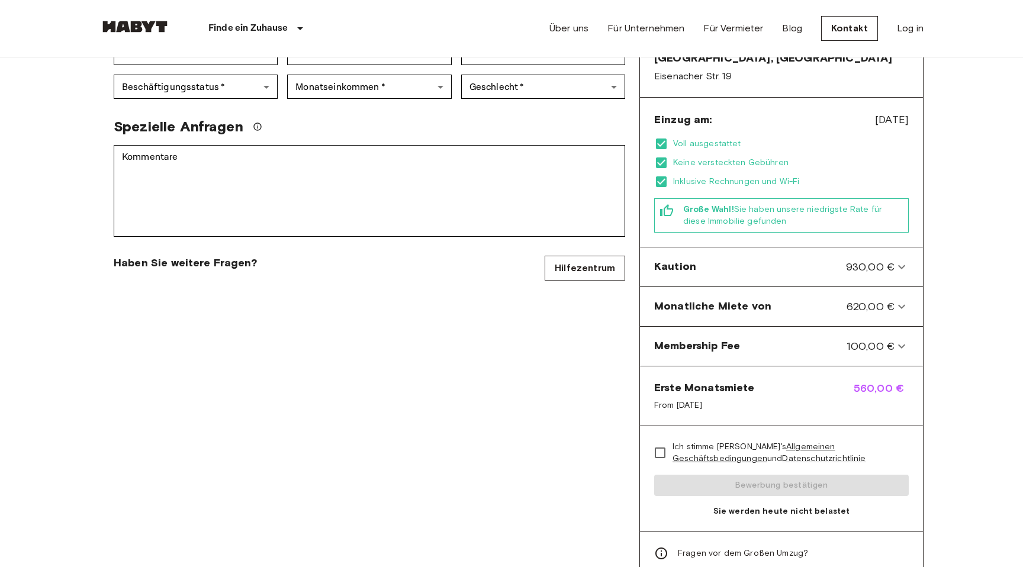
scroll to position [324, 0]
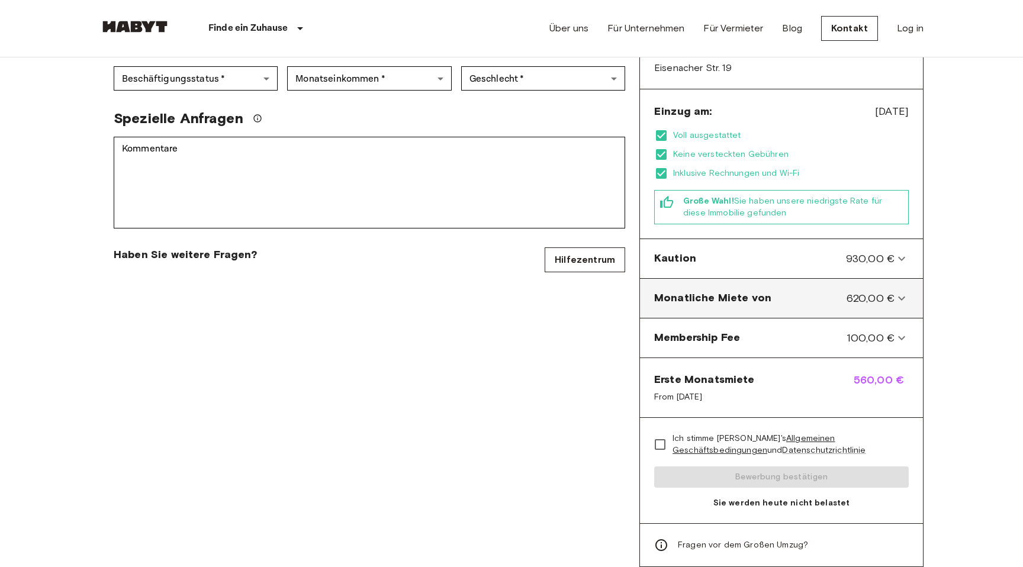
click at [903, 284] on von-panel "Monatliche Miete von 620,00 €" at bounding box center [781, 299] width 273 height 30
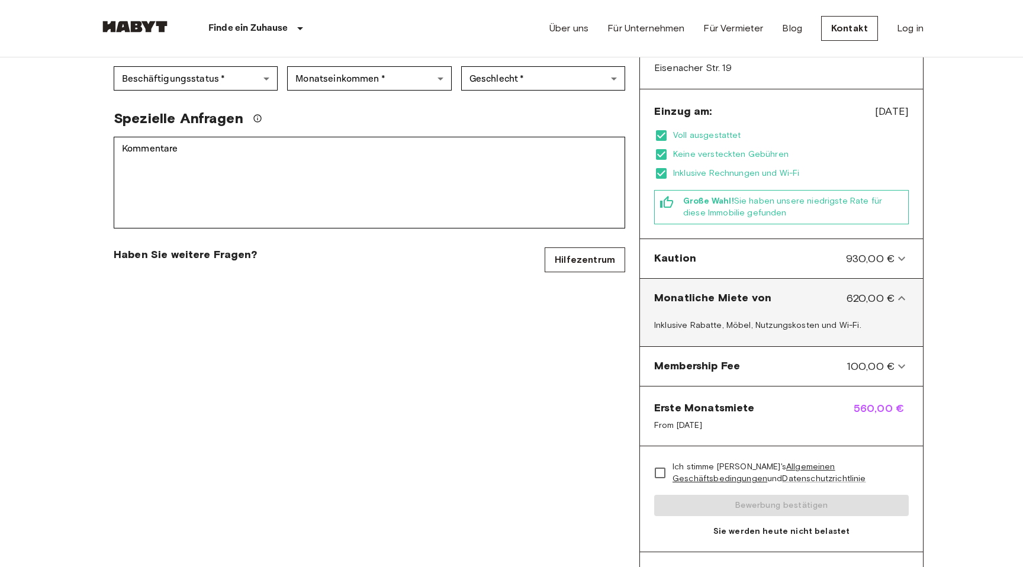
click at [903, 284] on von-panel "Monatliche Miete von 620,00 €" at bounding box center [781, 299] width 273 height 30
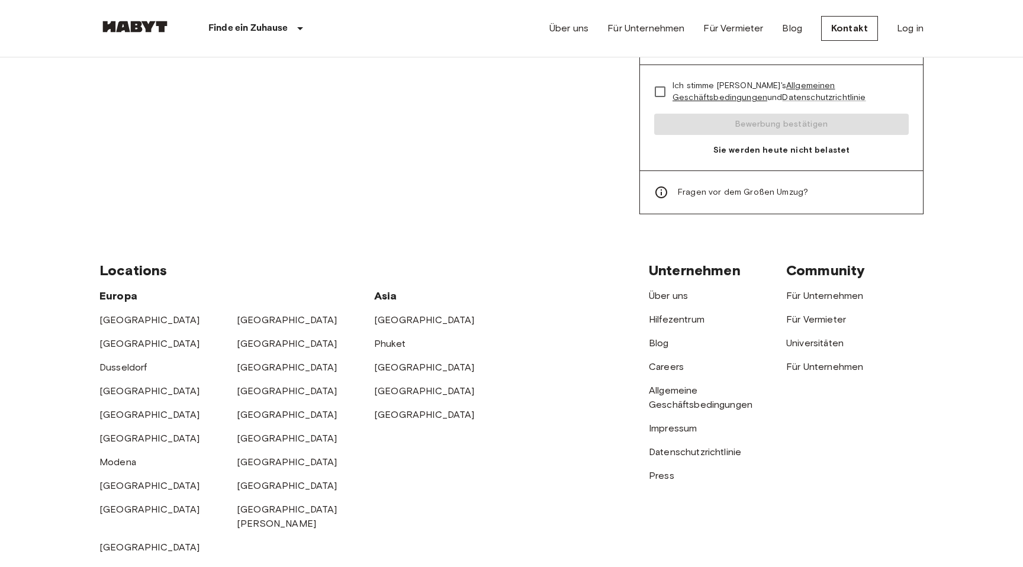
scroll to position [677, 0]
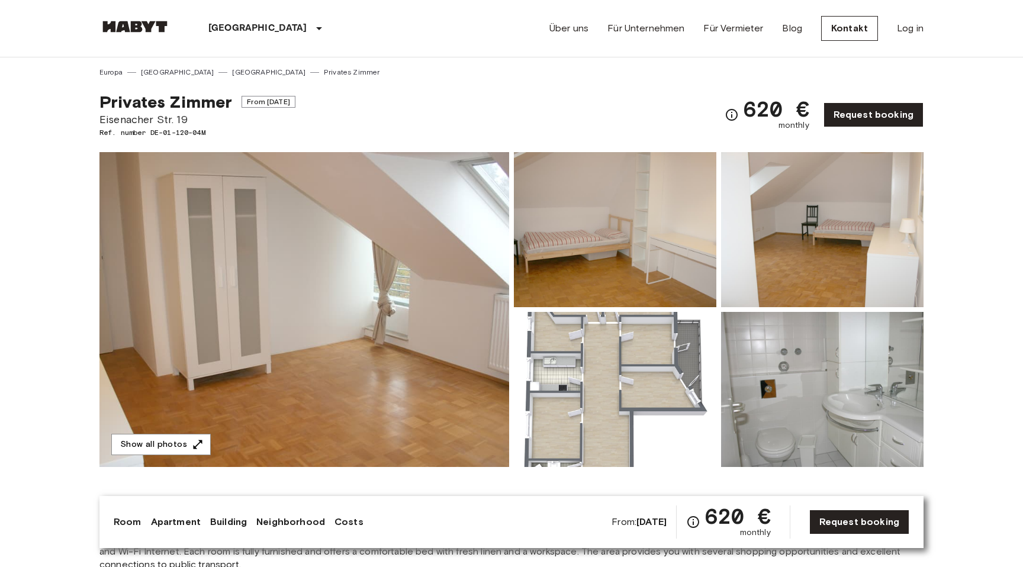
click at [148, 20] on div "Berlin Europa Amsterdam Berlin Brüssel Köln Dusseldorf Frankfurt Graz Hamburg L…" at bounding box center [231, 28] width 265 height 57
click at [148, 26] on img at bounding box center [134, 27] width 71 height 12
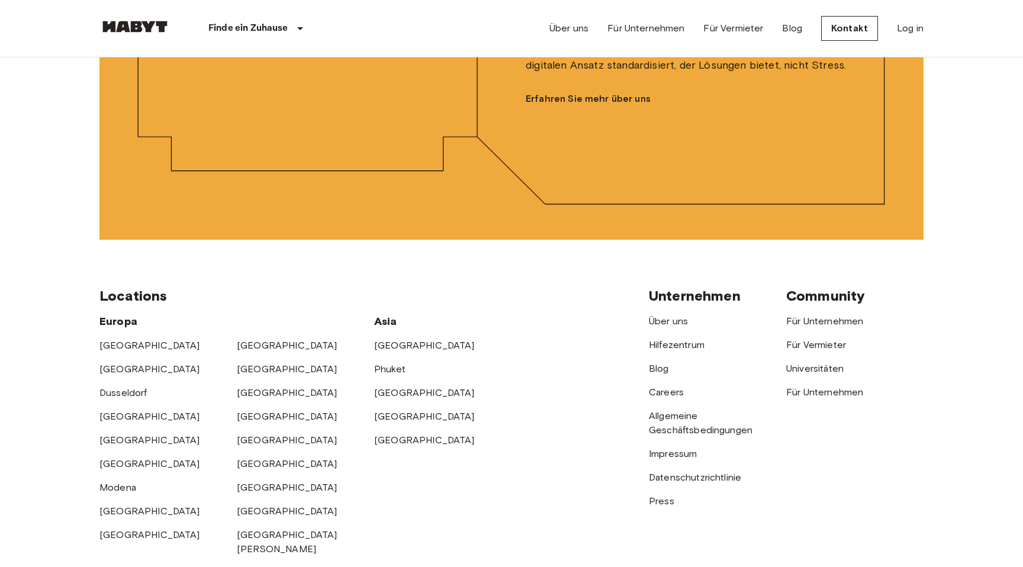
scroll to position [3150, 0]
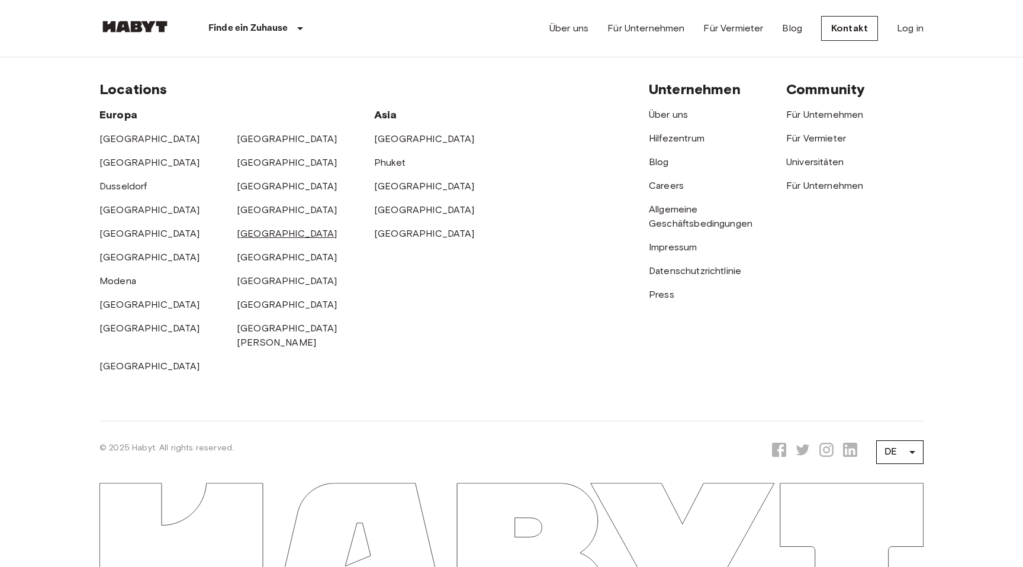
click at [259, 231] on link "[GEOGRAPHIC_DATA]" at bounding box center [287, 233] width 101 height 11
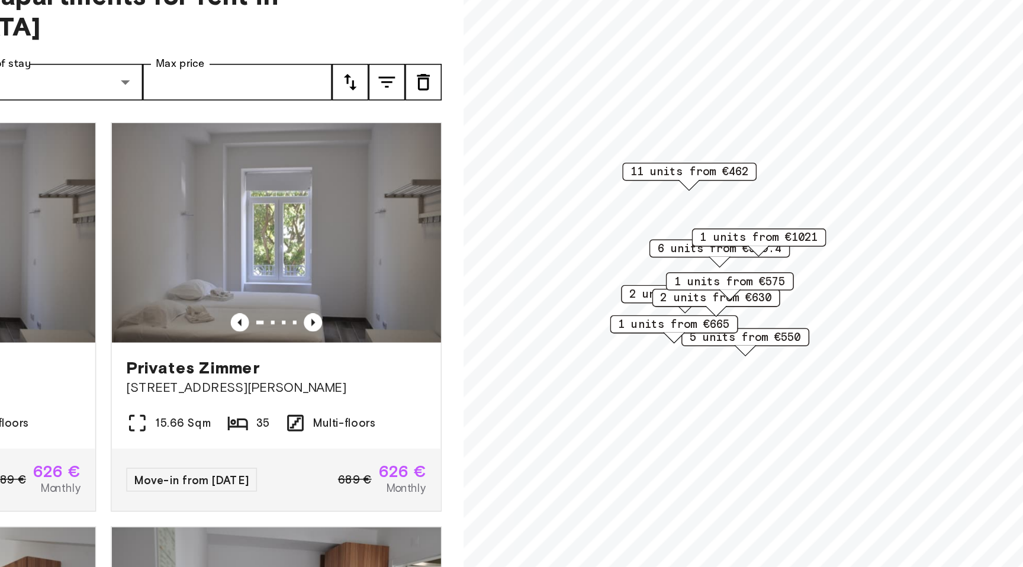
click at [742, 305] on span "5 units from €550" at bounding box center [734, 303] width 72 height 11
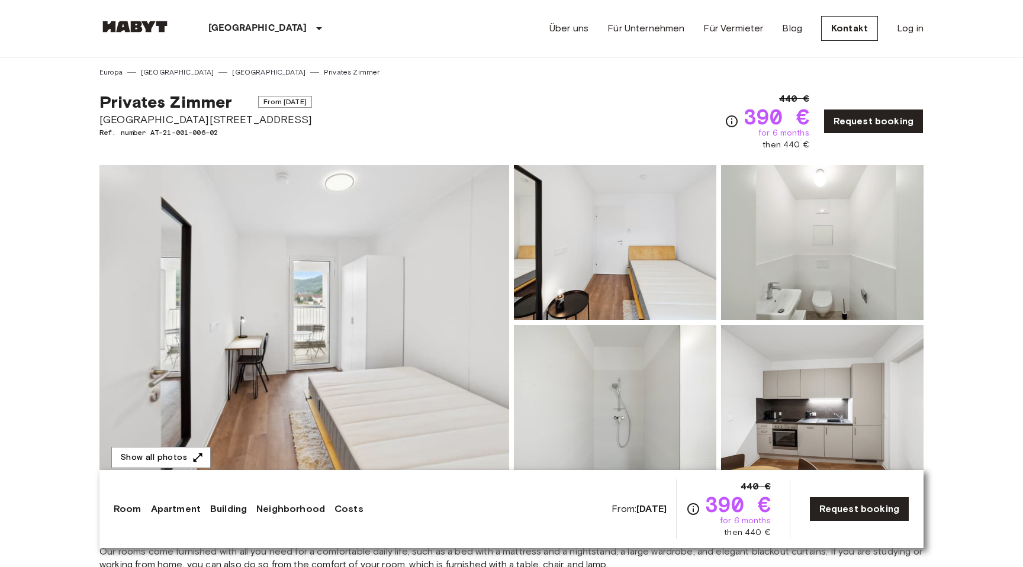
click at [794, 397] on img at bounding box center [822, 402] width 202 height 155
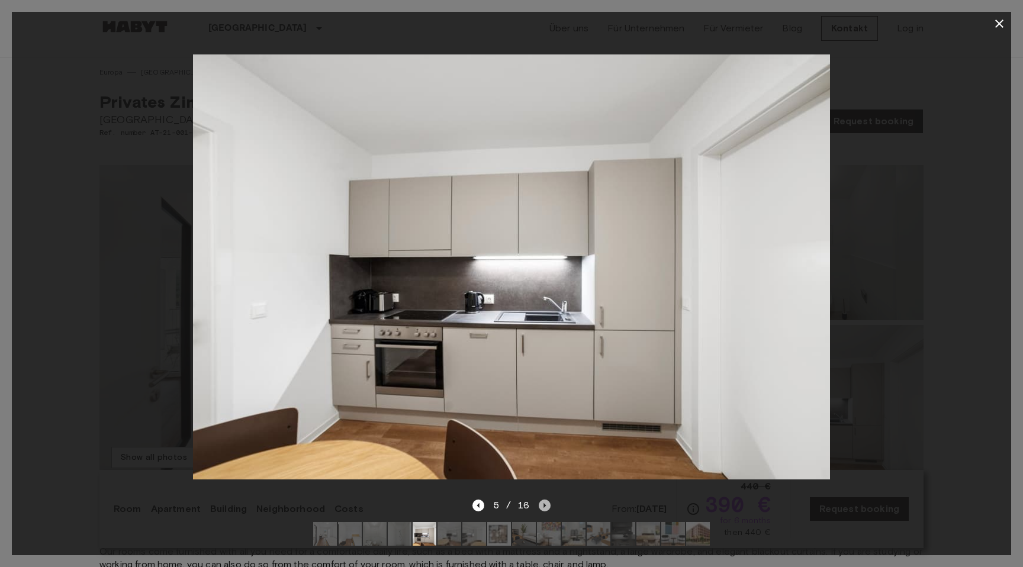
click at [546, 505] on icon "Next image" at bounding box center [545, 506] width 12 height 12
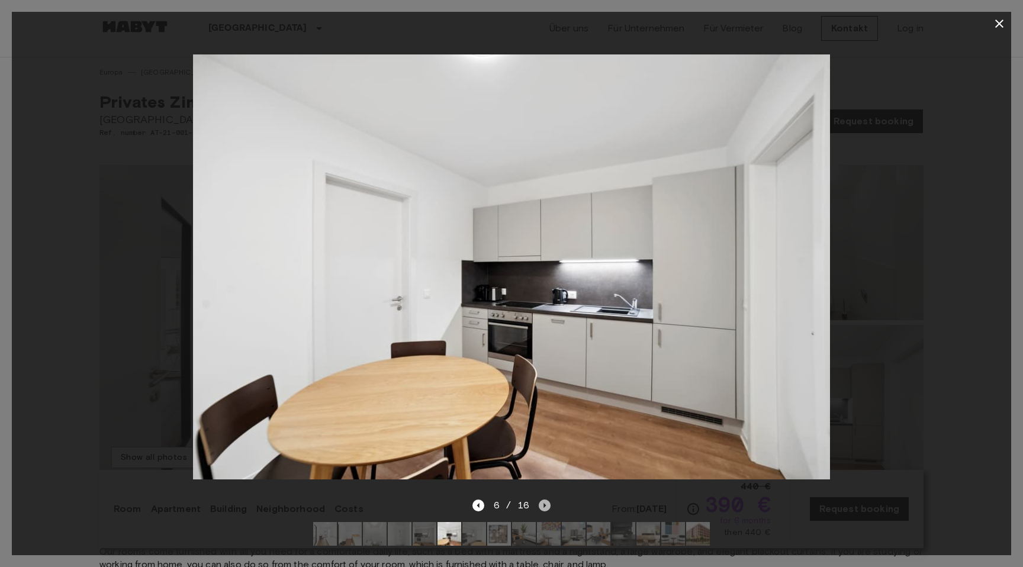
click at [546, 505] on icon "Next image" at bounding box center [545, 506] width 12 height 12
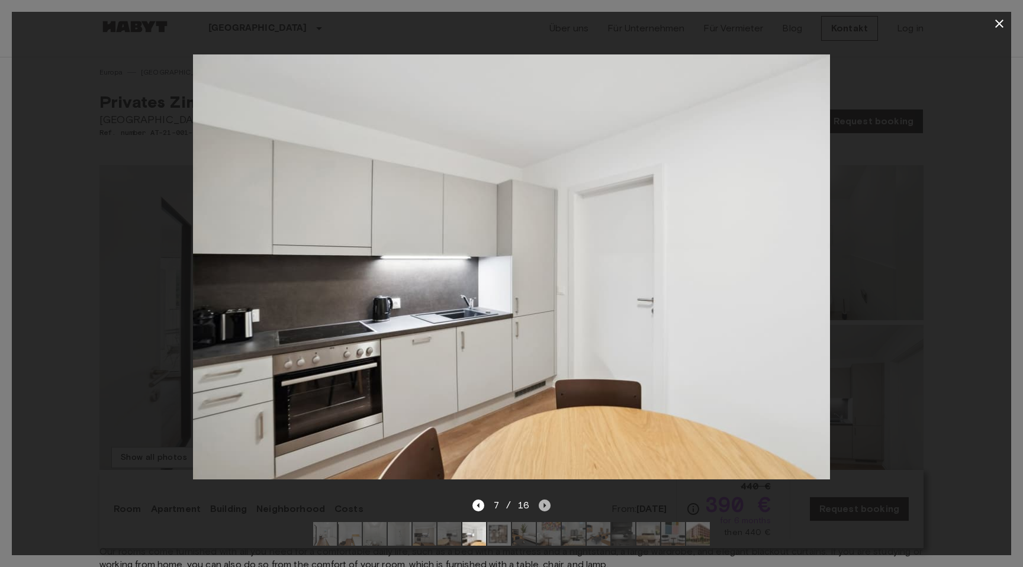
click at [546, 505] on icon "Next image" at bounding box center [545, 506] width 12 height 12
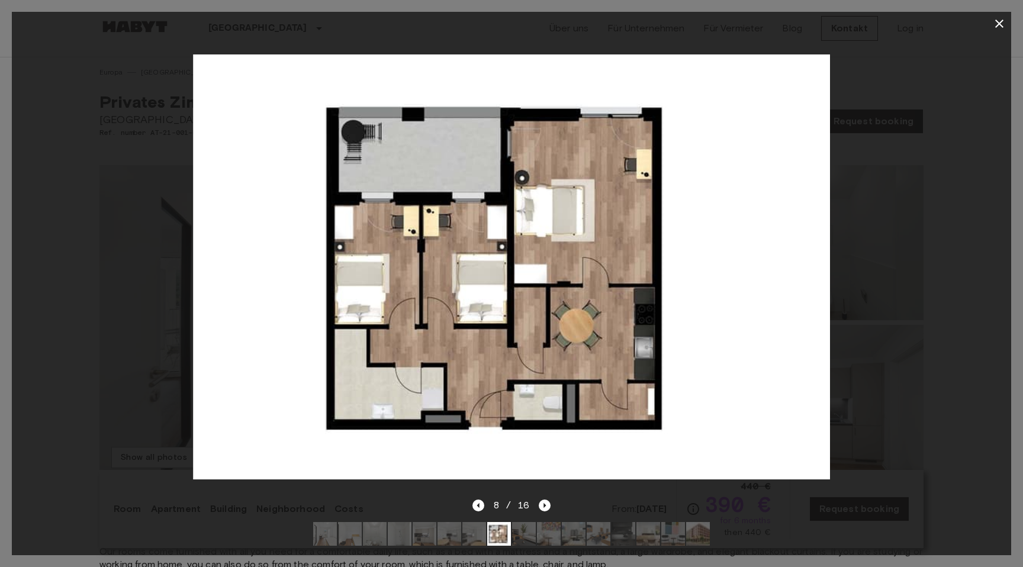
click at [997, 15] on button "button" at bounding box center [999, 24] width 24 height 24
